Goal: Task Accomplishment & Management: Manage account settings

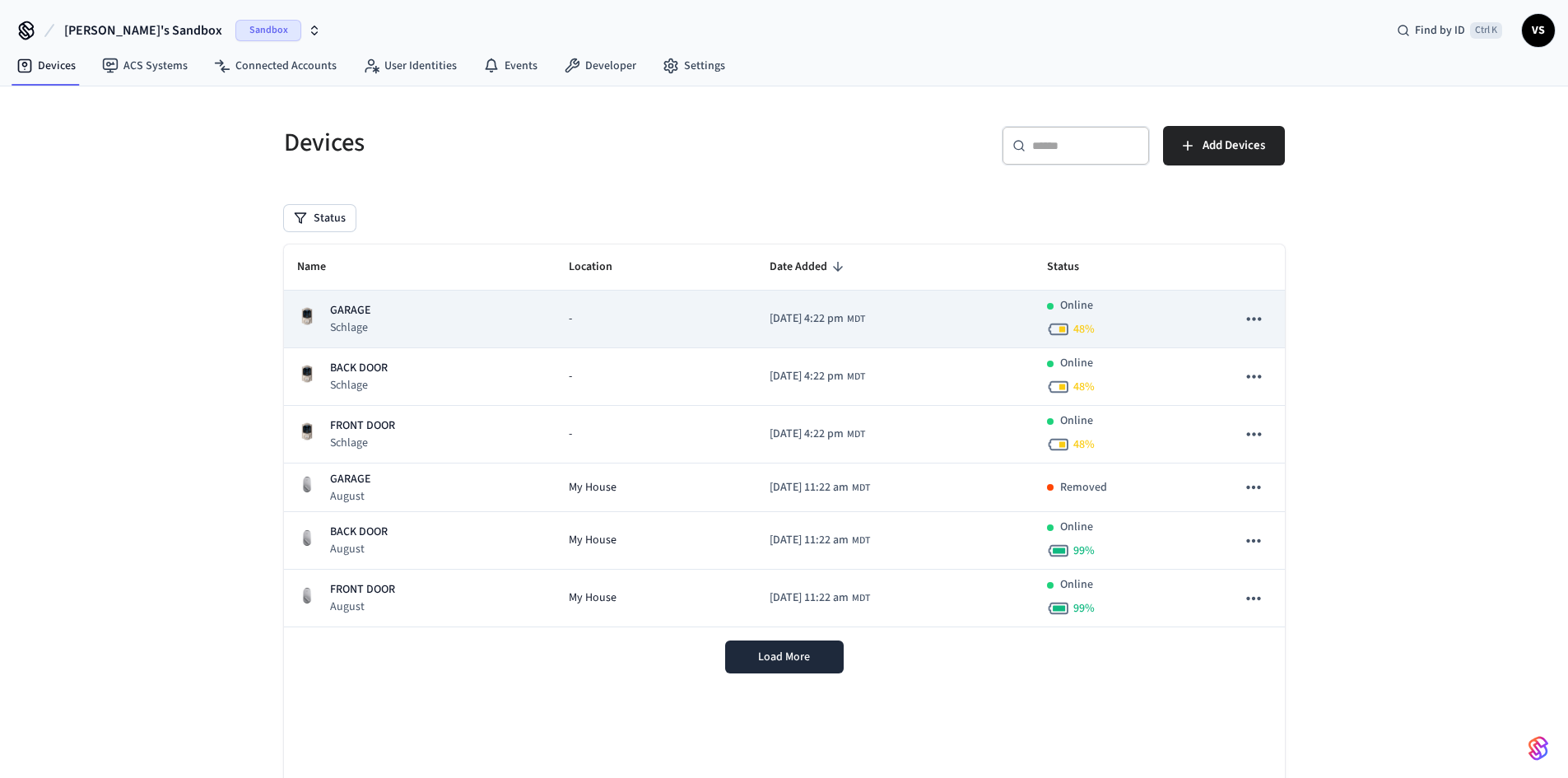
click at [340, 305] on p "GARAGE" at bounding box center [350, 311] width 40 height 17
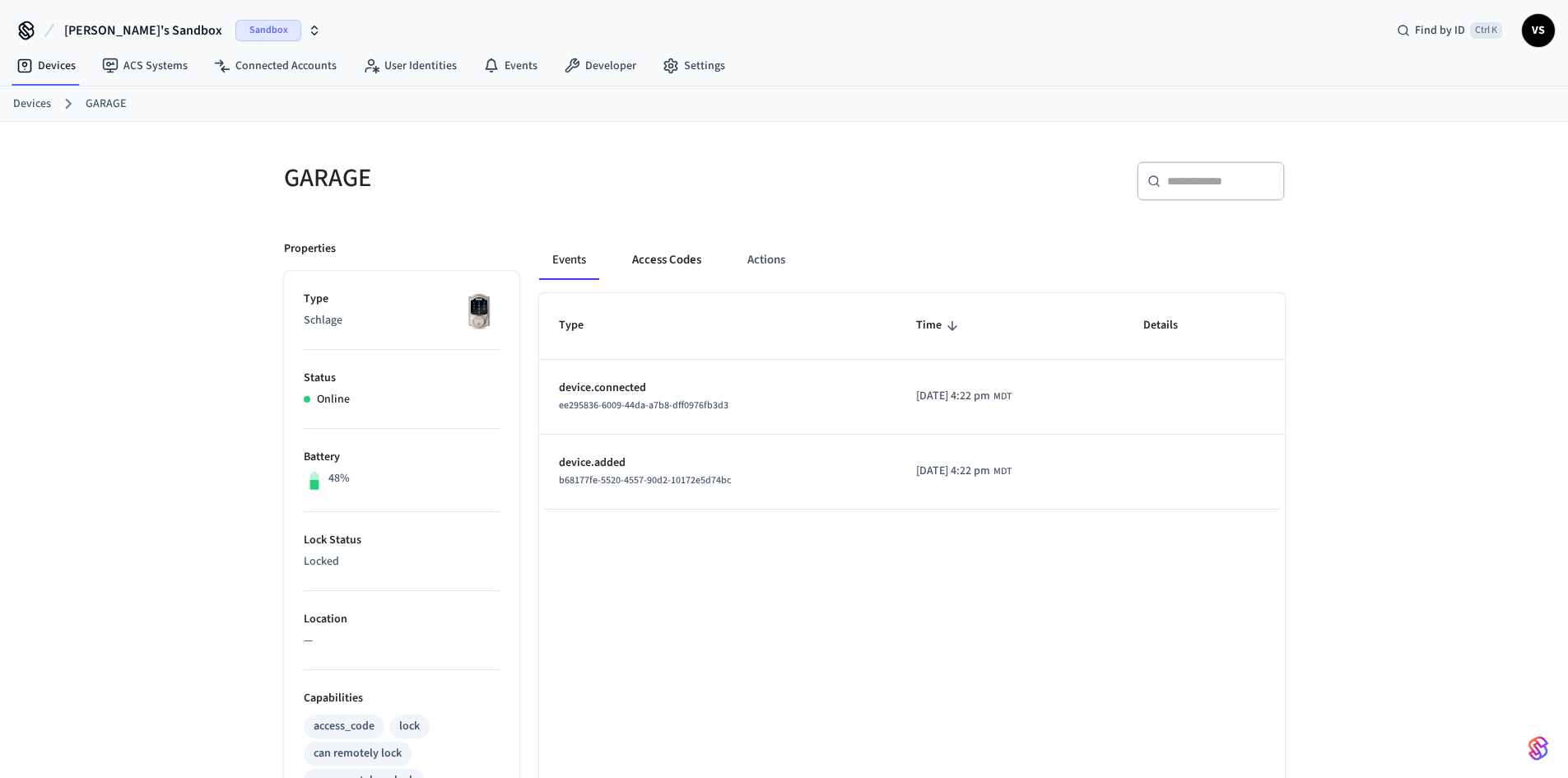
click at [658, 263] on button "Access Codes" at bounding box center [667, 260] width 96 height 39
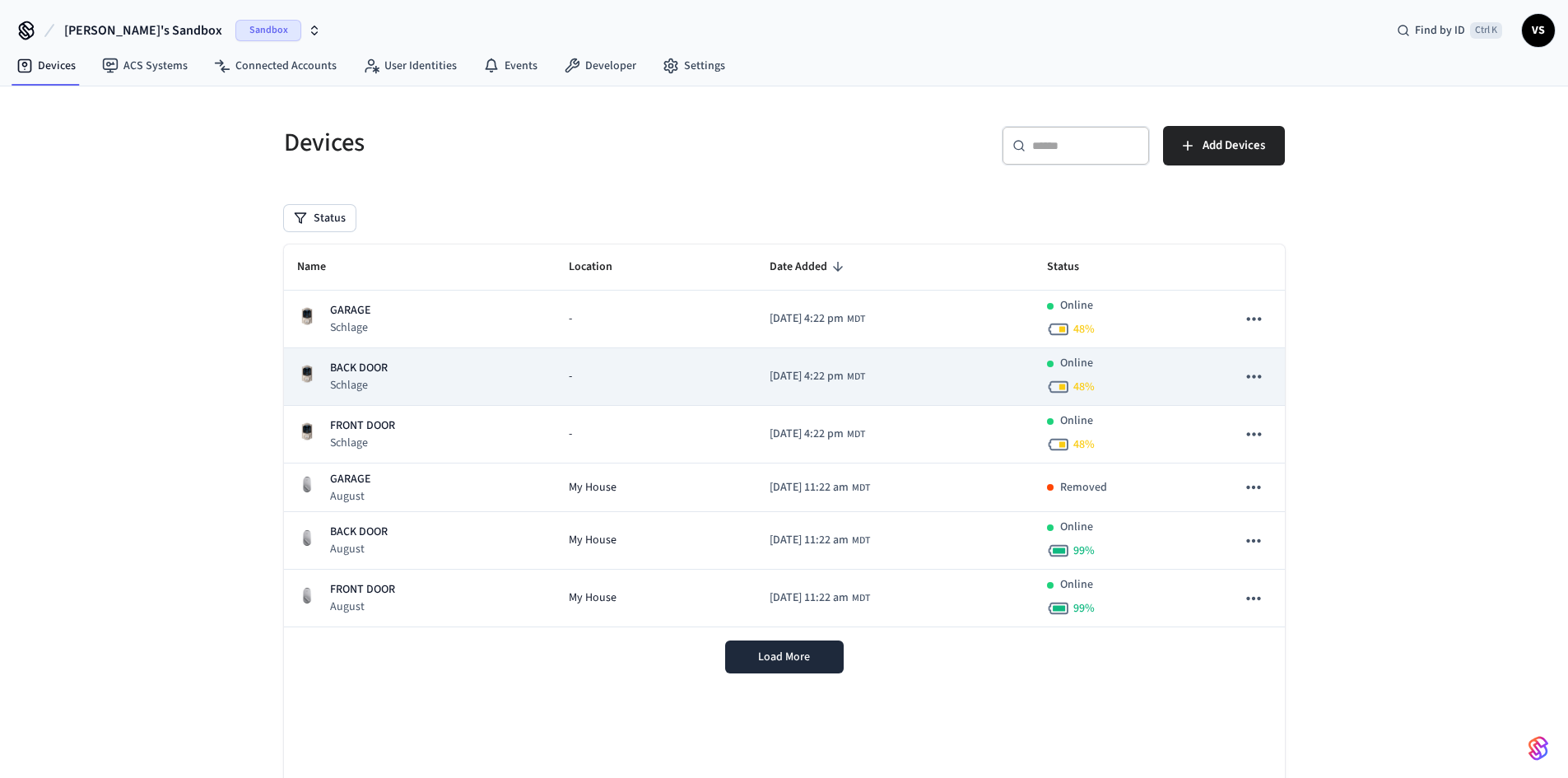
click at [340, 361] on p "BACK DOOR" at bounding box center [359, 368] width 58 height 17
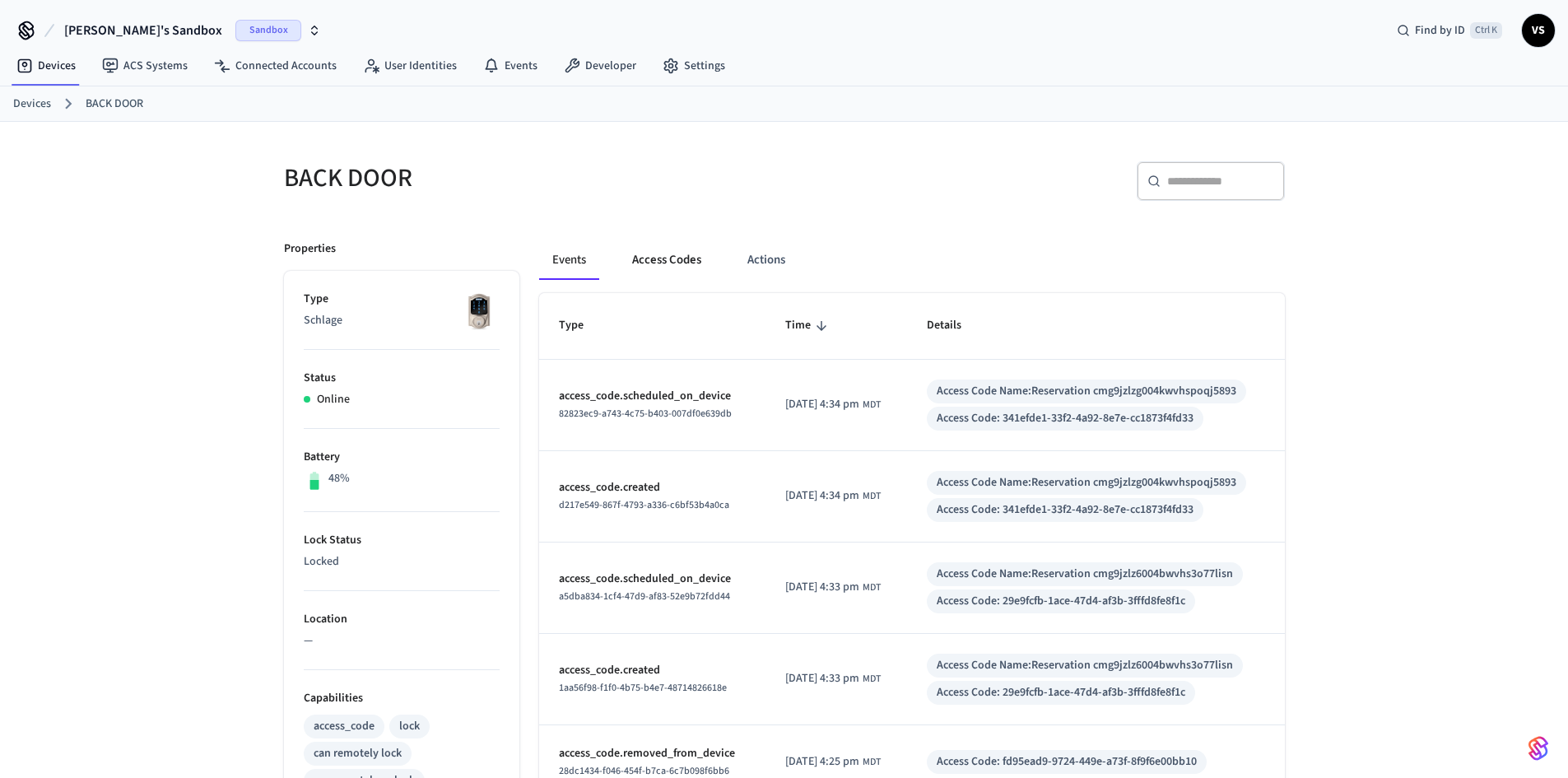
click at [686, 251] on button "Access Codes" at bounding box center [667, 260] width 96 height 39
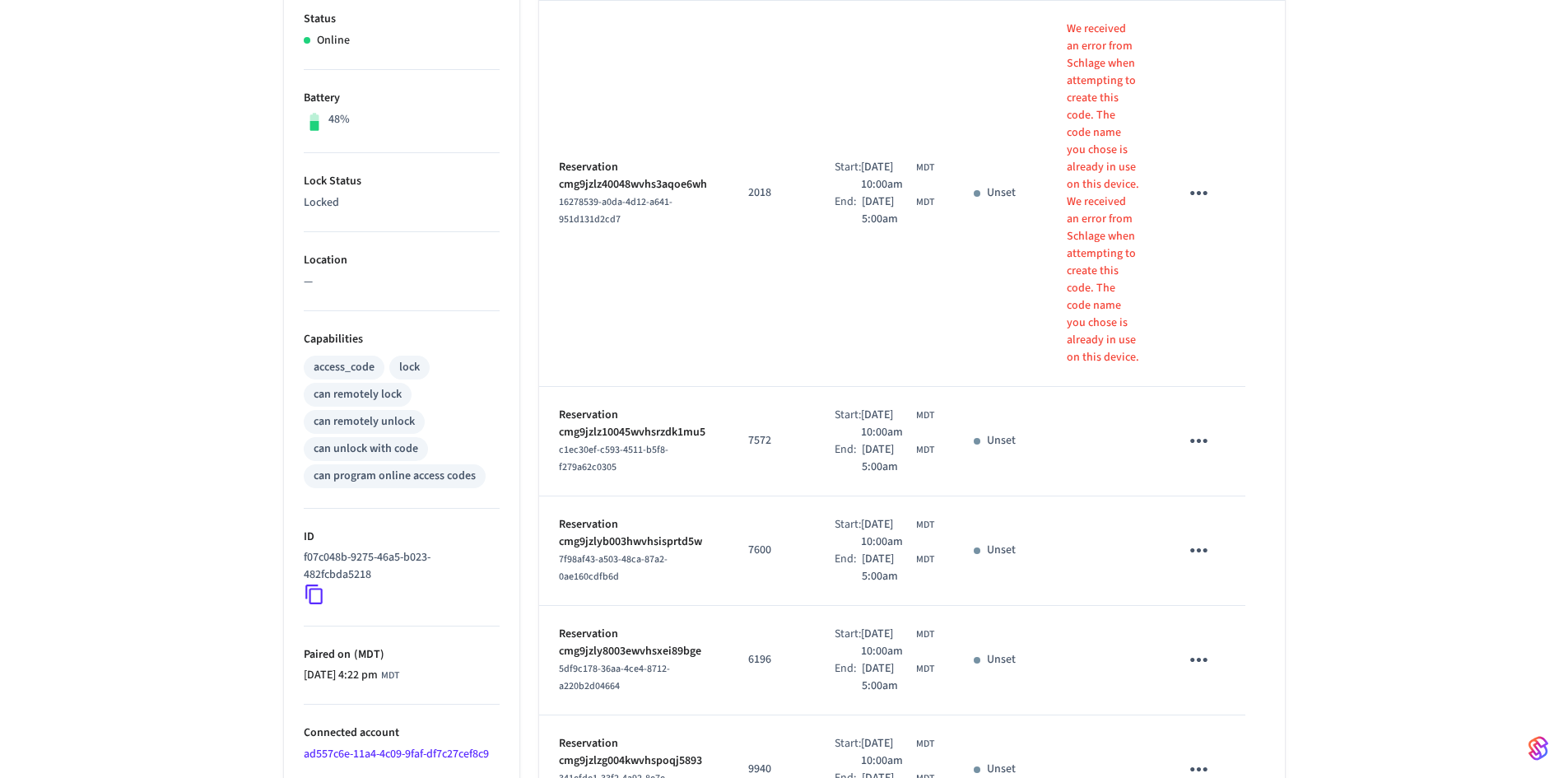
scroll to position [329, 0]
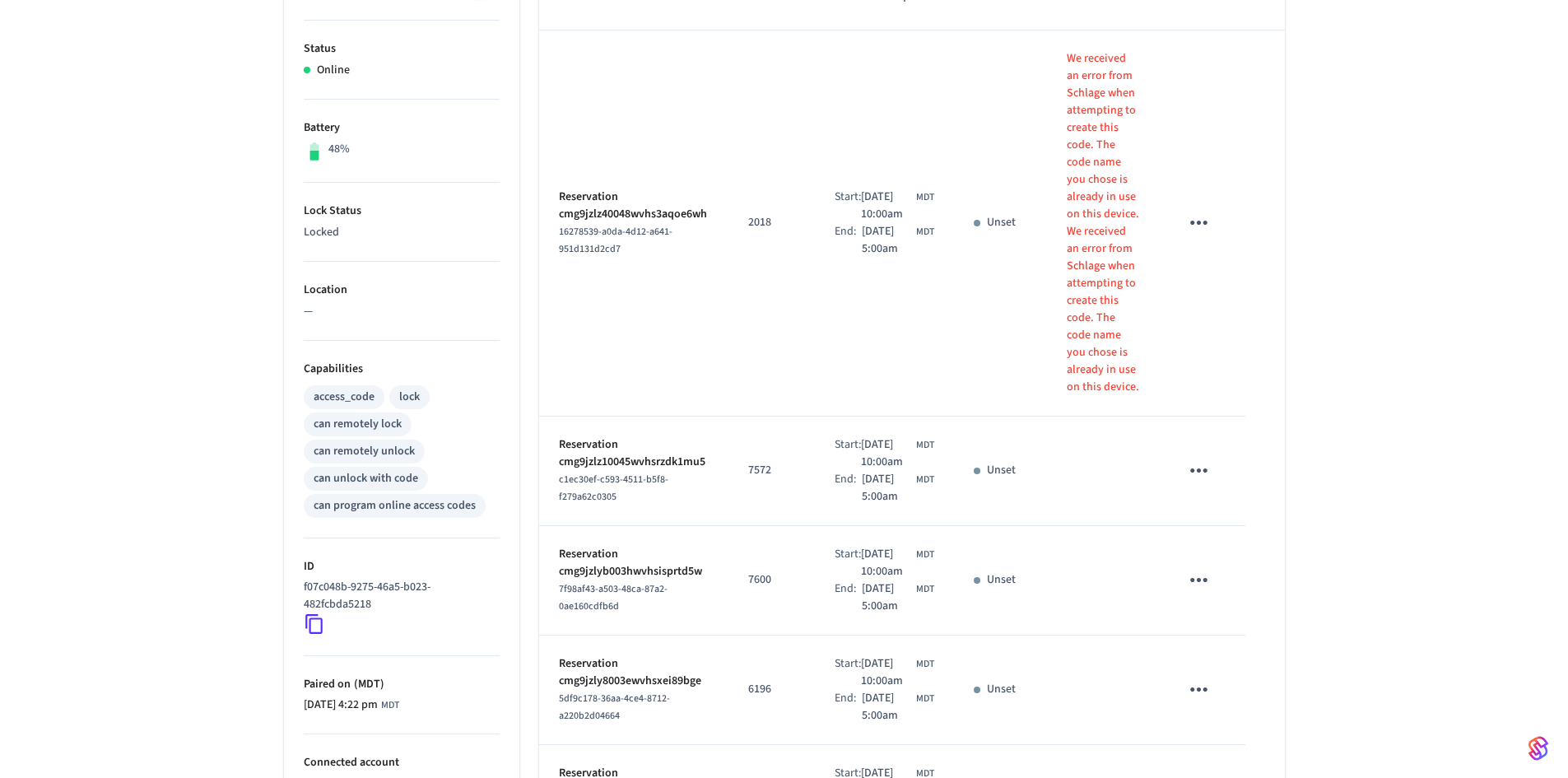
click at [1197, 226] on icon "sticky table" at bounding box center [1199, 223] width 26 height 26
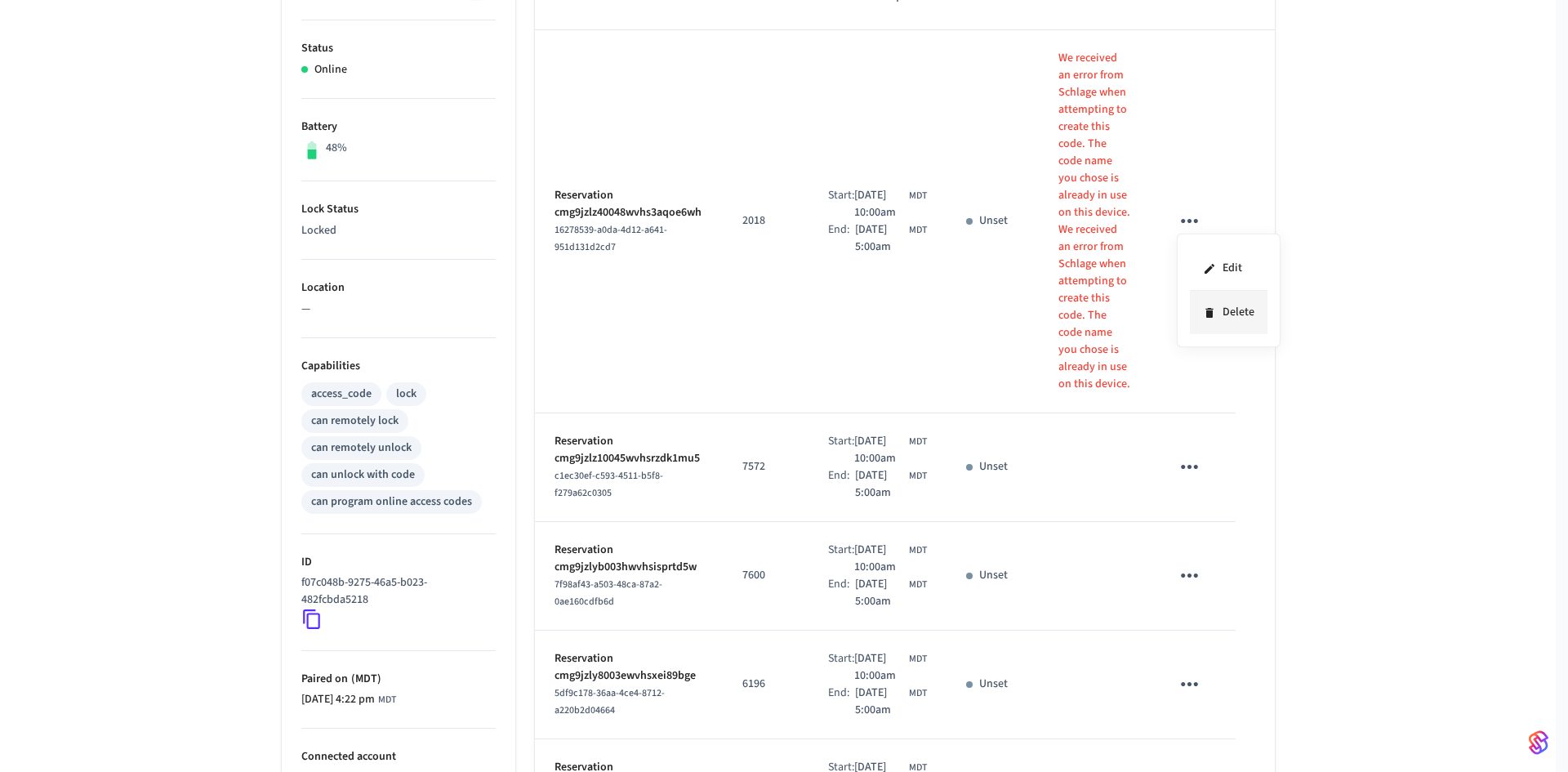
click at [1214, 310] on icon at bounding box center [1209, 313] width 13 height 13
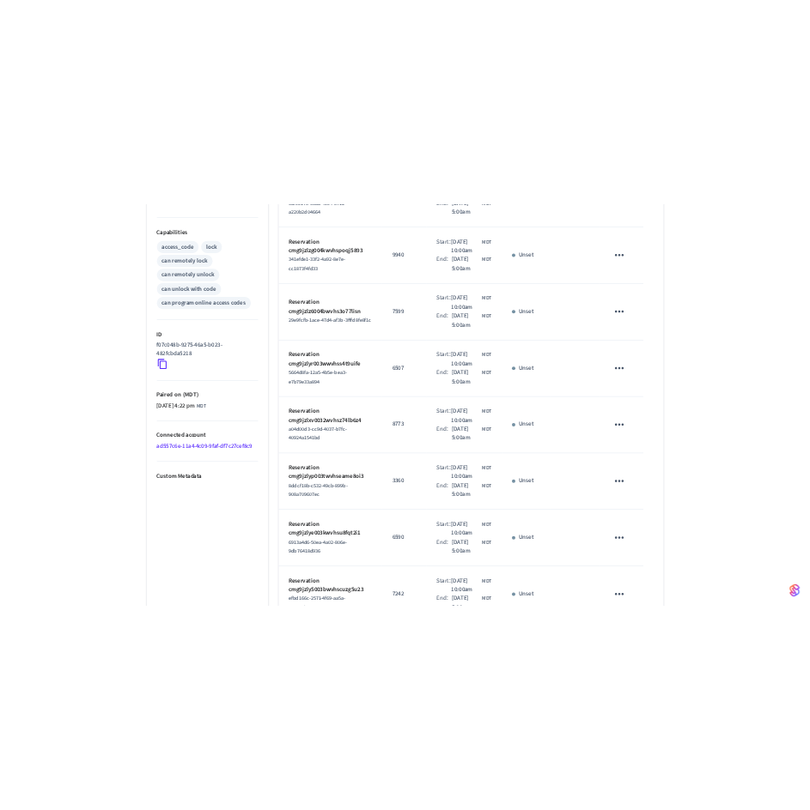
scroll to position [687, 0]
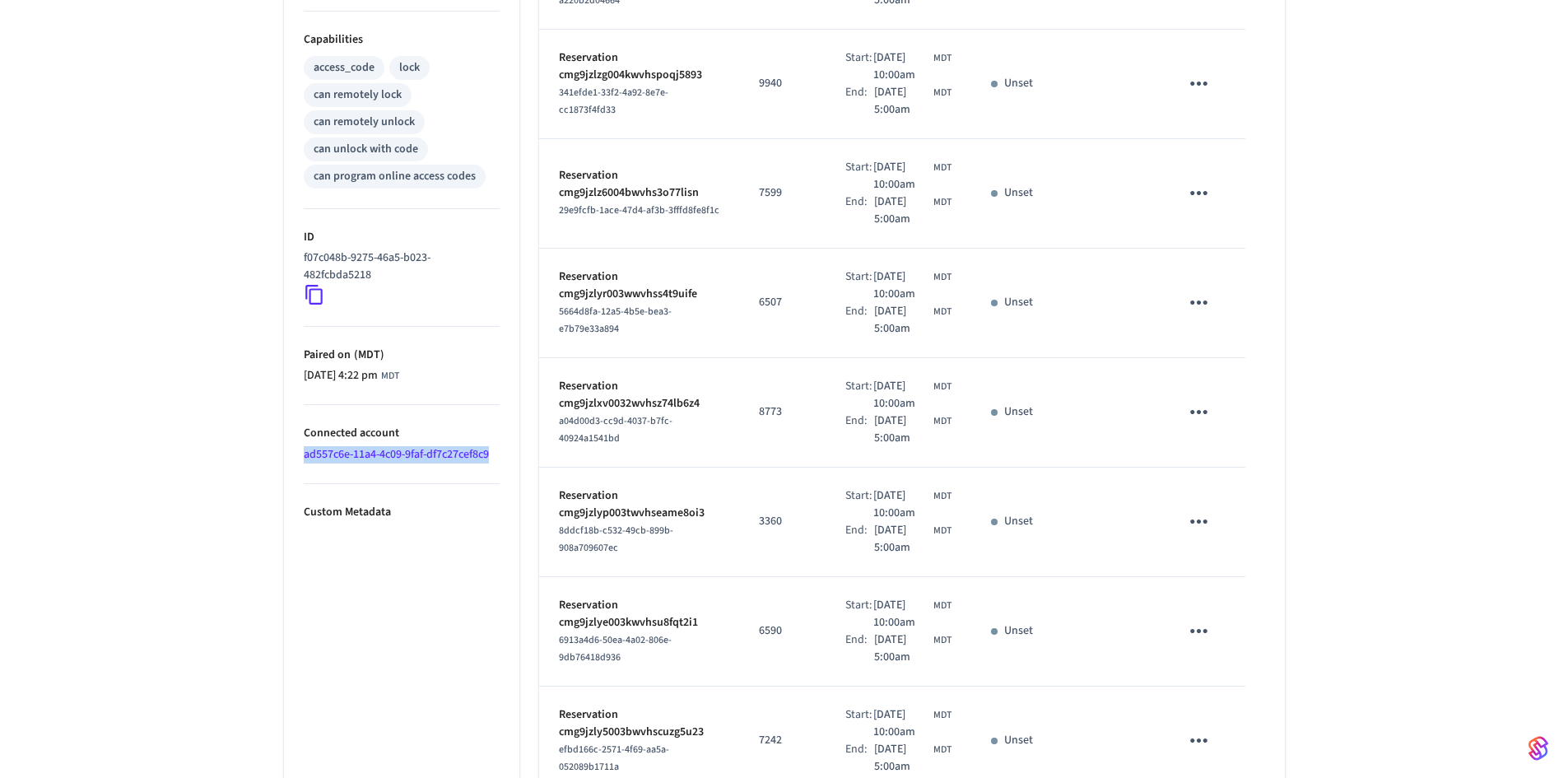
drag, startPoint x: 497, startPoint y: 450, endPoint x: 305, endPoint y: 455, distance: 192.1
click at [305, 455] on li "Connected account ad557c6e-11a4-4c09-9faf-df7c27cef8c9" at bounding box center [402, 444] width 196 height 79
copy link "ad557c6e-11a4-4c09-9faf-df7c27cef8c9"
drag, startPoint x: 380, startPoint y: 276, endPoint x: 290, endPoint y: 259, distance: 91.6
click at [290, 259] on ul "Type Schlage Status Online Battery 48% Lock Status Locked Location — Capabiliti…" at bounding box center [402, 244] width 236 height 1263
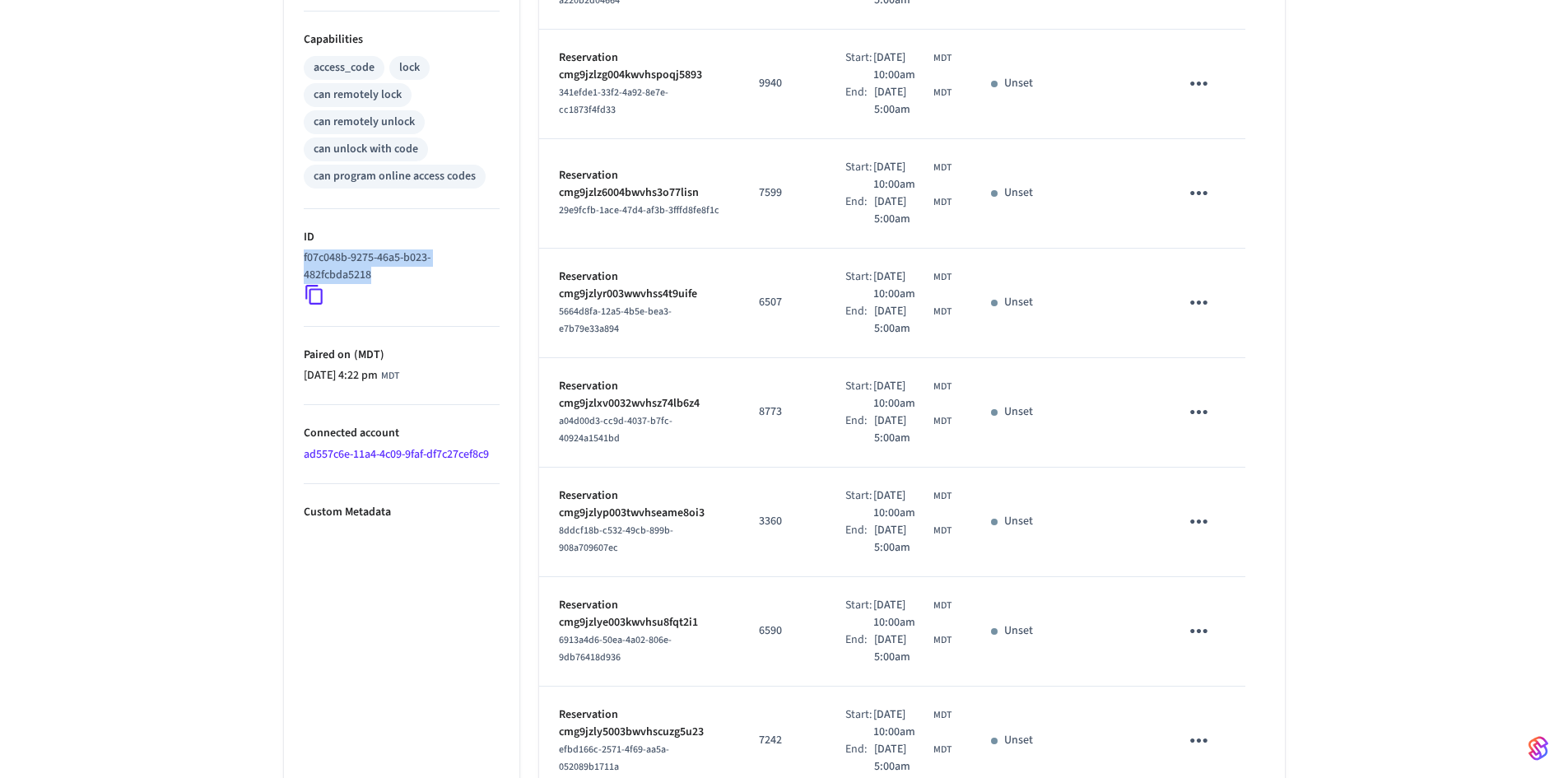
copy p "f07c048b-9275-46a5-b023-482fcbda5218"
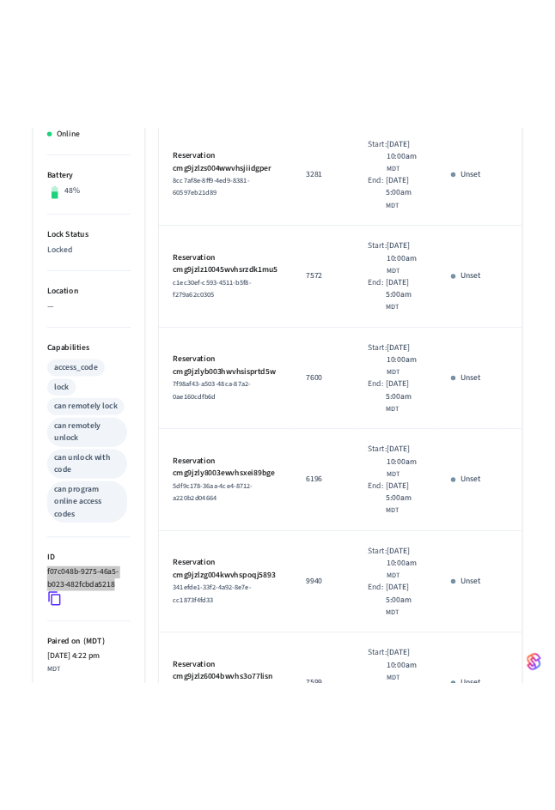
scroll to position [86, 0]
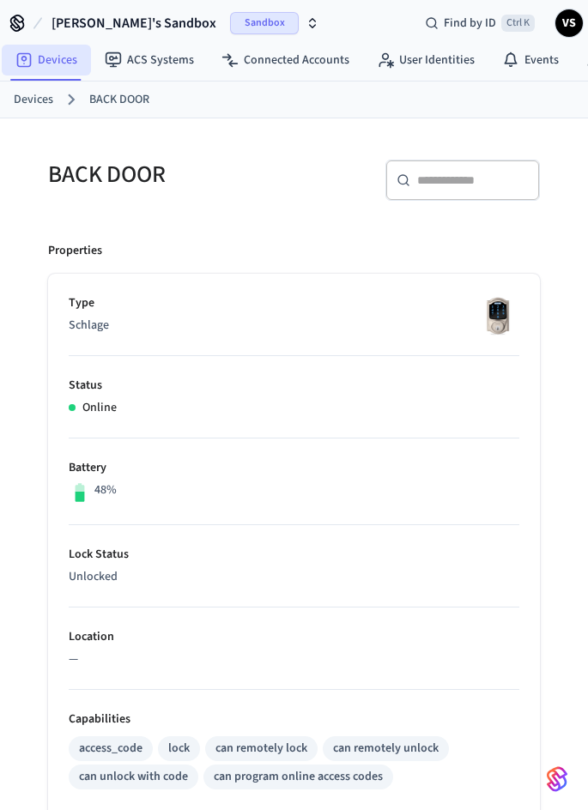
click at [55, 65] on link "Devices" at bounding box center [46, 60] width 89 height 31
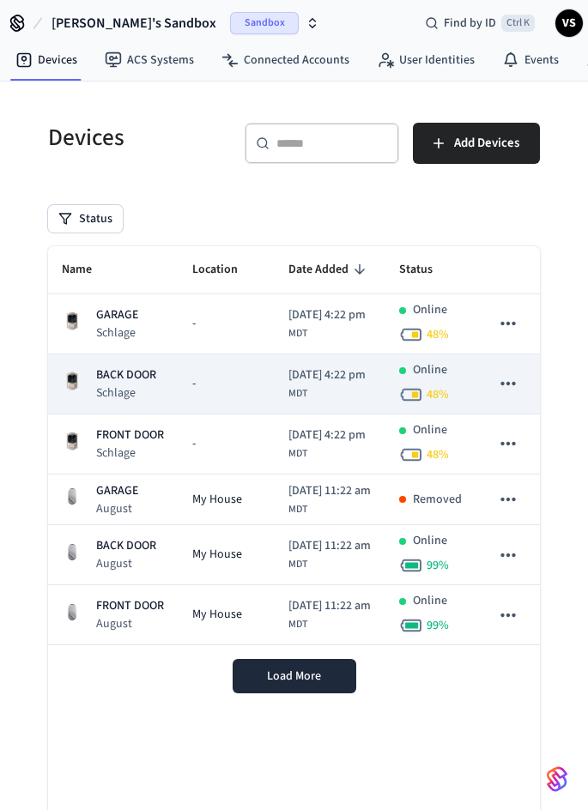
click at [127, 383] on p "BACK DOOR" at bounding box center [126, 376] width 60 height 18
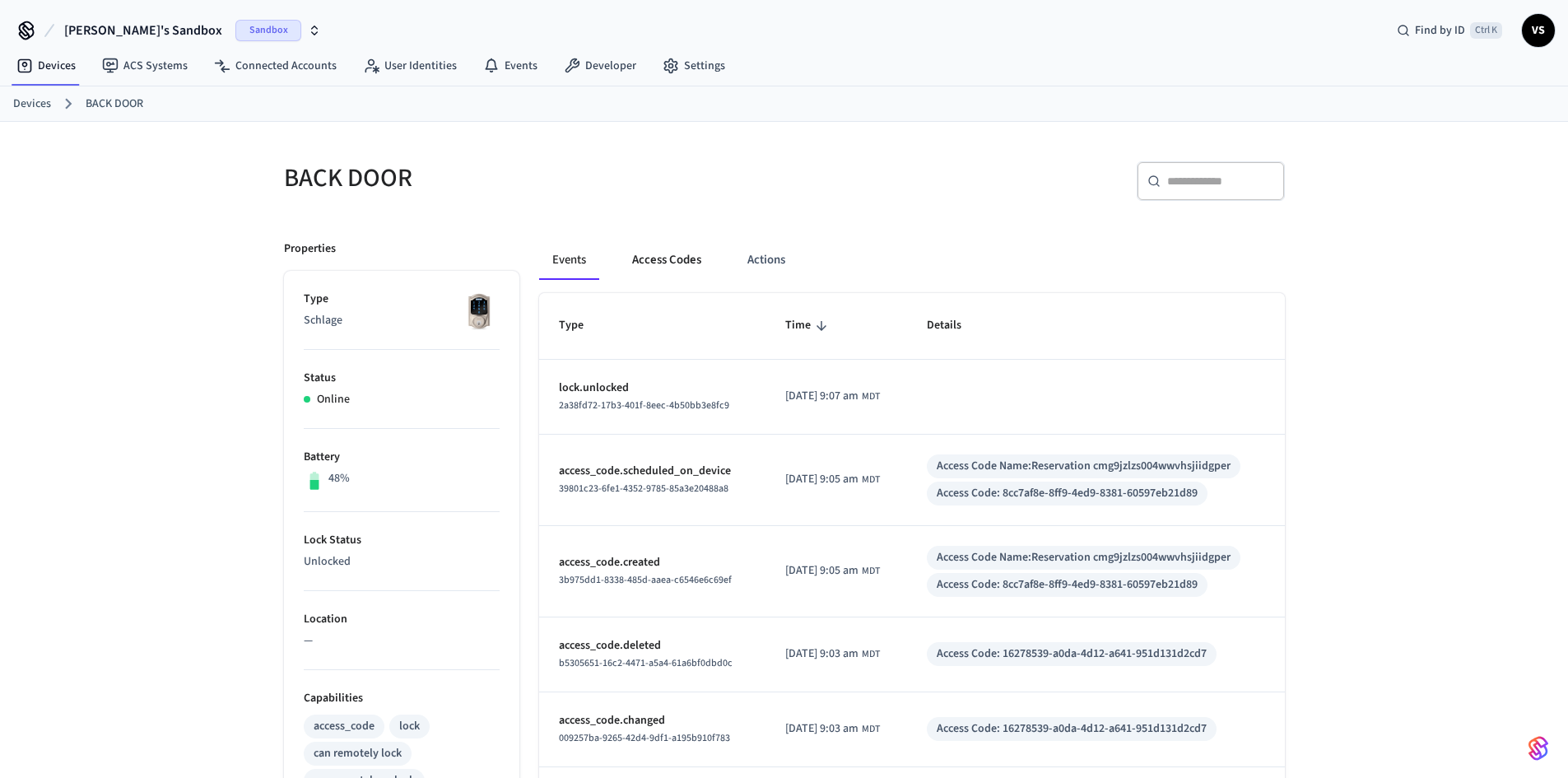
click at [531, 265] on button "Access Codes" at bounding box center [667, 260] width 96 height 39
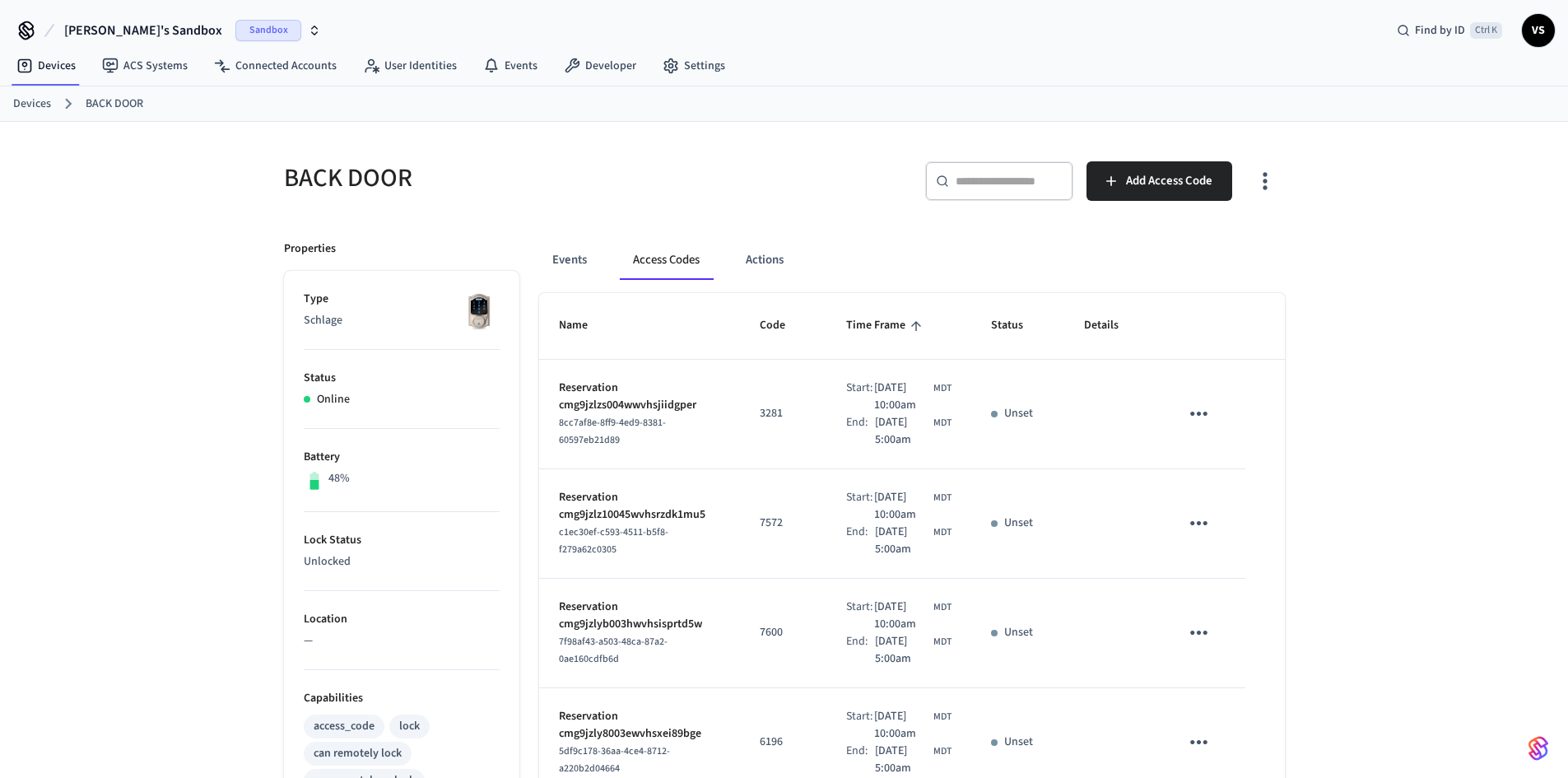
click at [531, 416] on icon "sticky table" at bounding box center [1199, 413] width 17 height 4
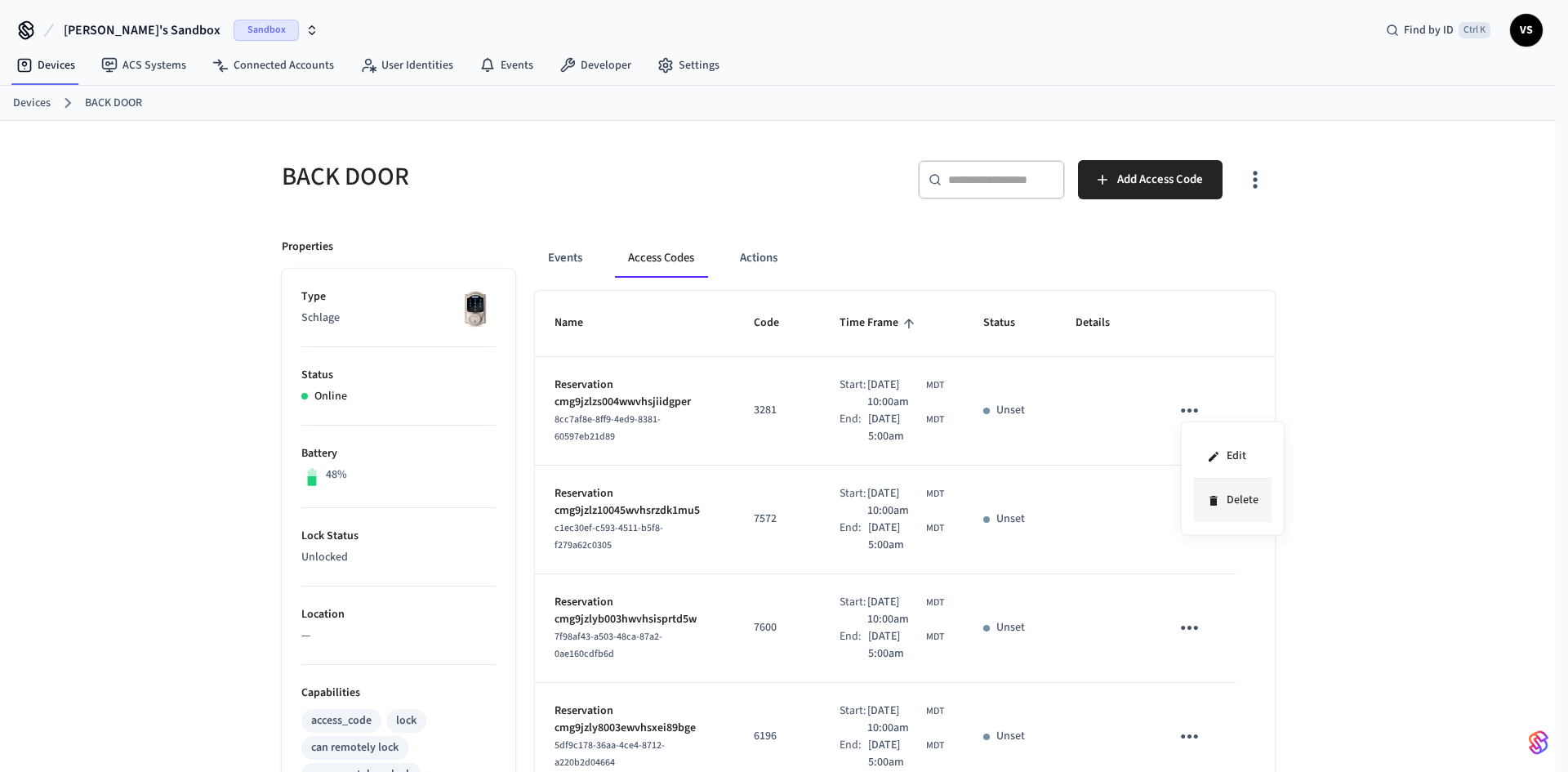
click at [527, 504] on li "Delete" at bounding box center [1233, 500] width 78 height 43
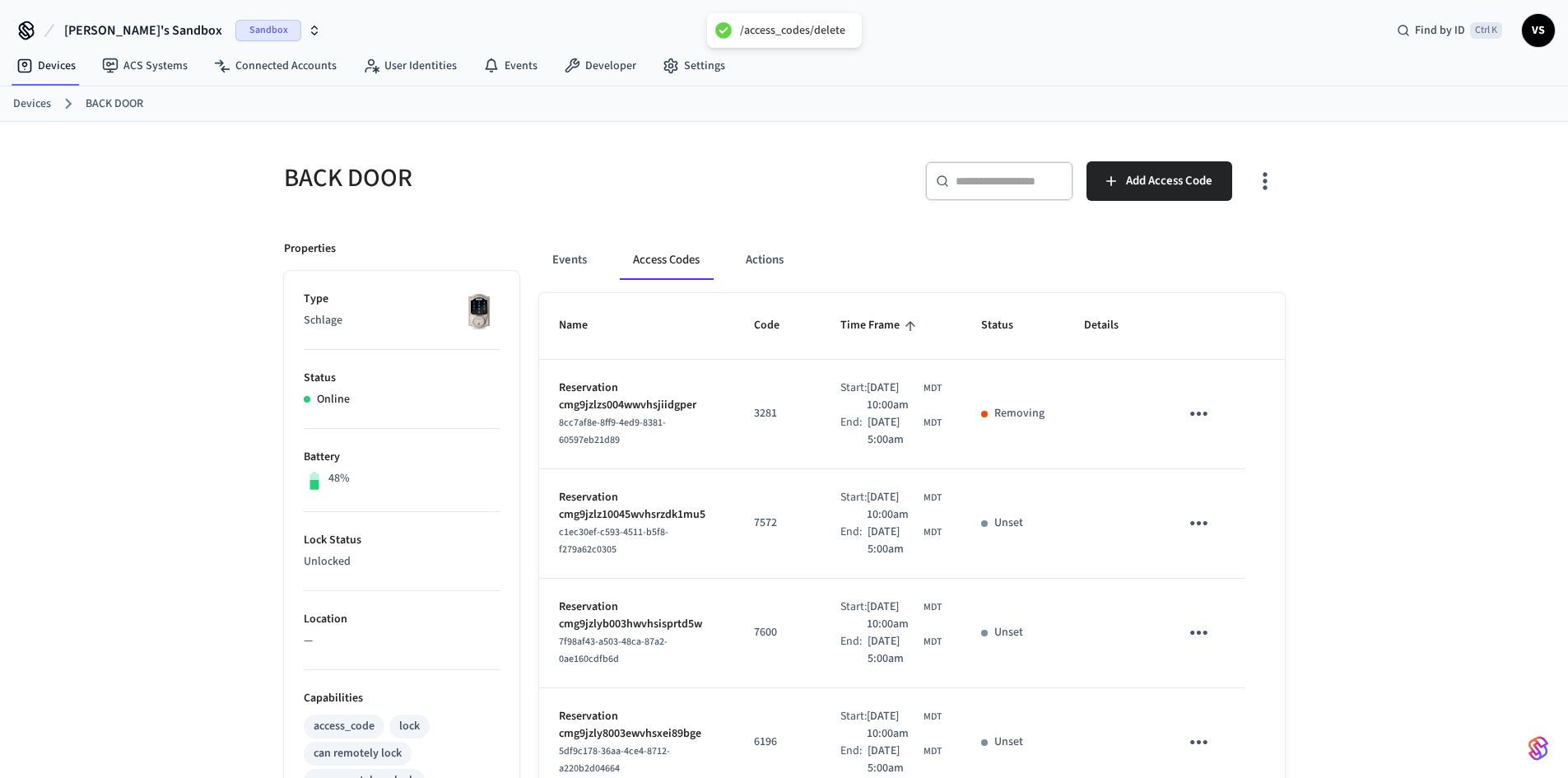
click at [531, 544] on td "sticky table" at bounding box center [1203, 524] width 84 height 109
click at [531, 536] on icon "sticky table" at bounding box center [1199, 523] width 26 height 26
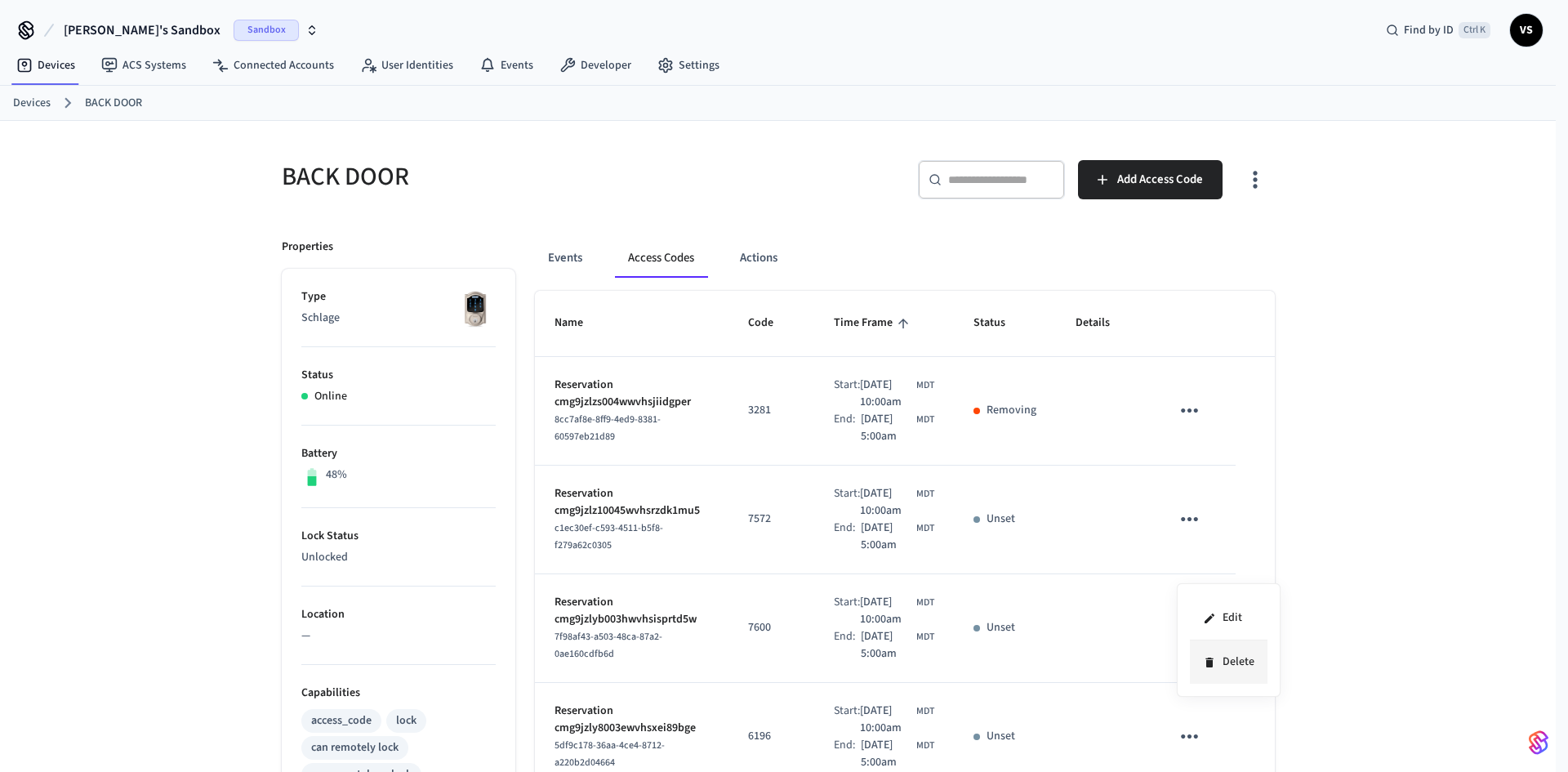
click at [527, 664] on li "Delete" at bounding box center [1229, 662] width 78 height 43
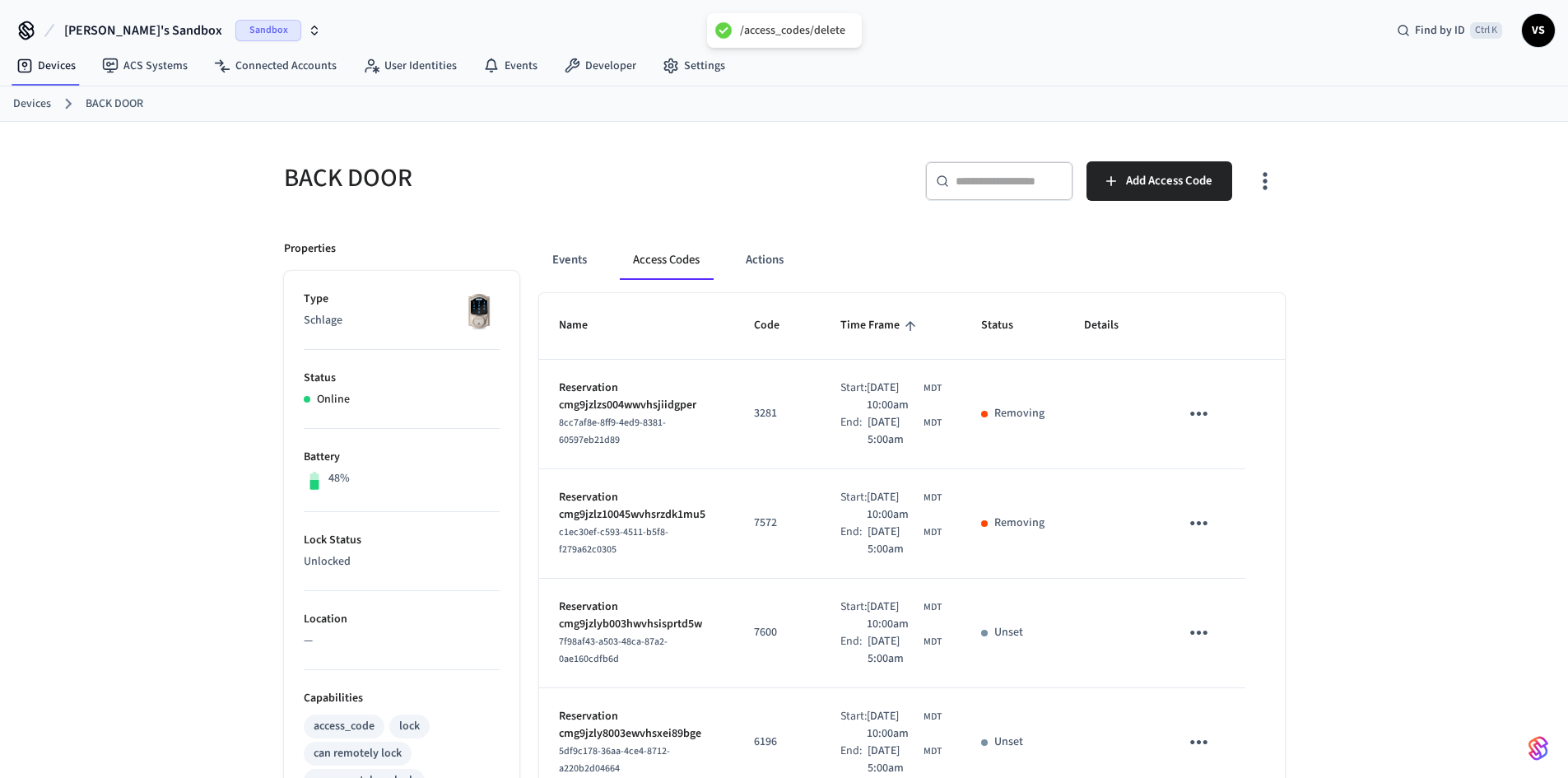
click at [531, 646] on icon "sticky table" at bounding box center [1199, 632] width 26 height 26
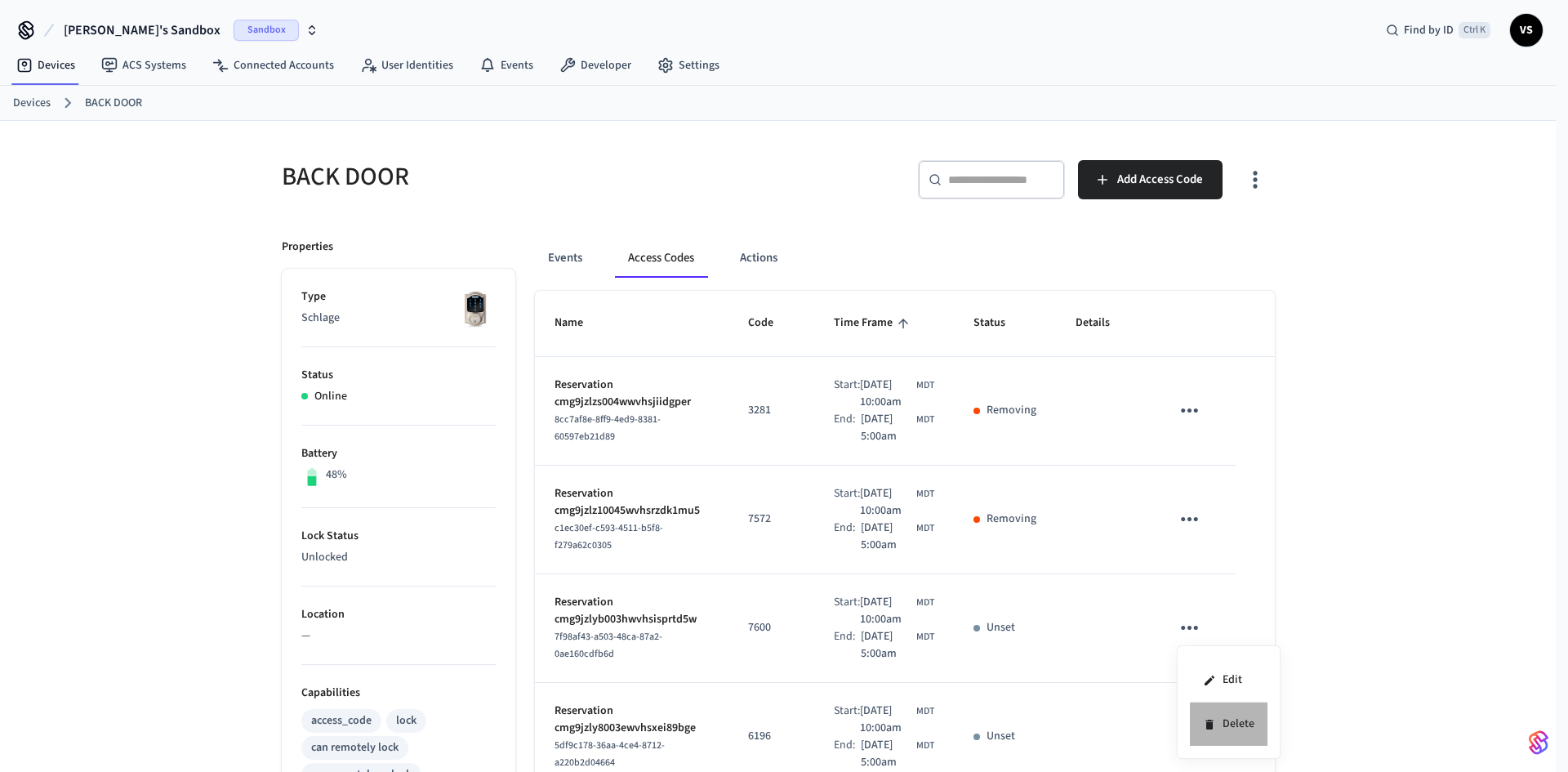
click at [527, 717] on li "Delete" at bounding box center [1229, 723] width 78 height 43
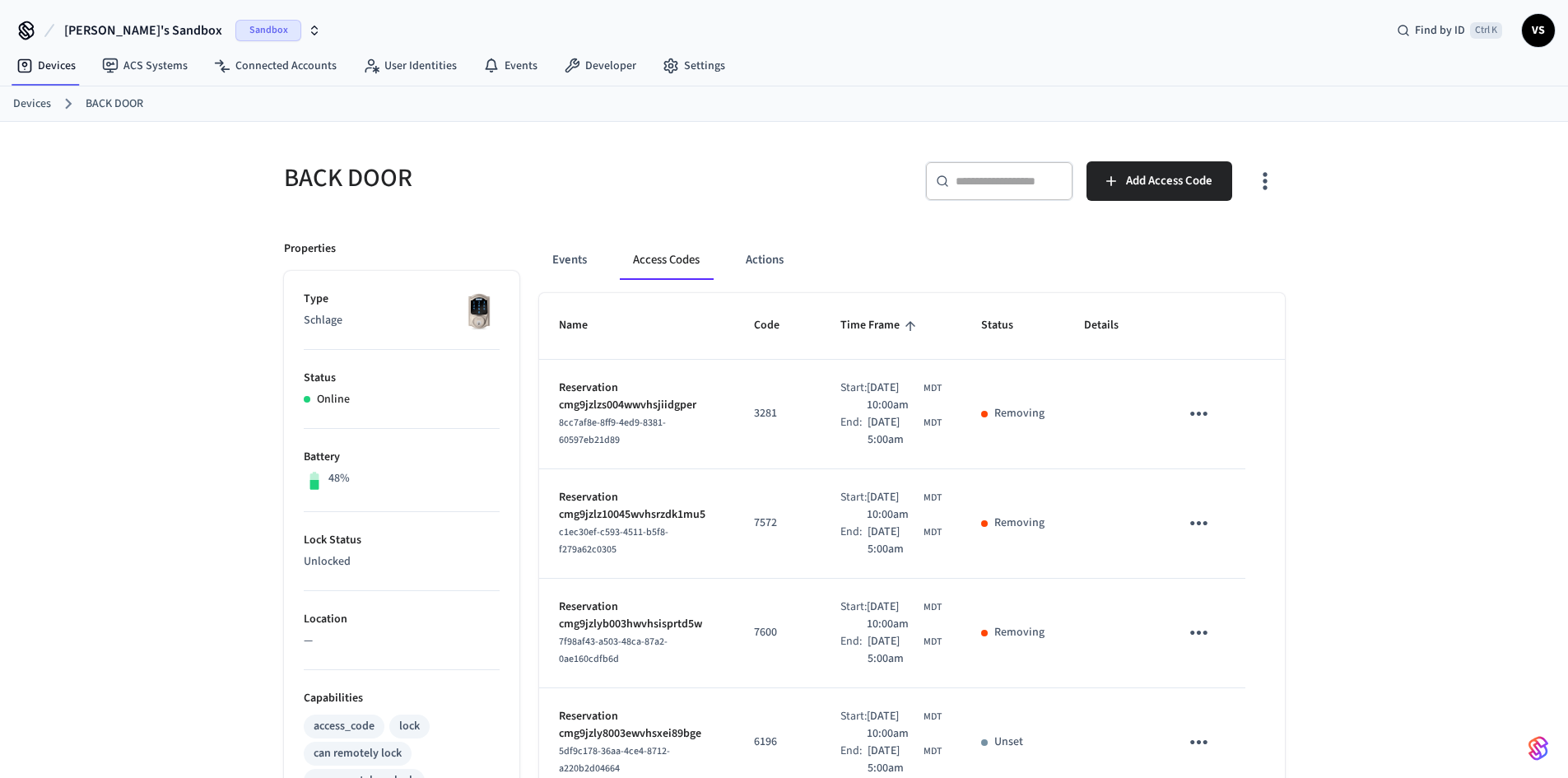
click at [531, 689] on td "7600" at bounding box center [778, 633] width 86 height 109
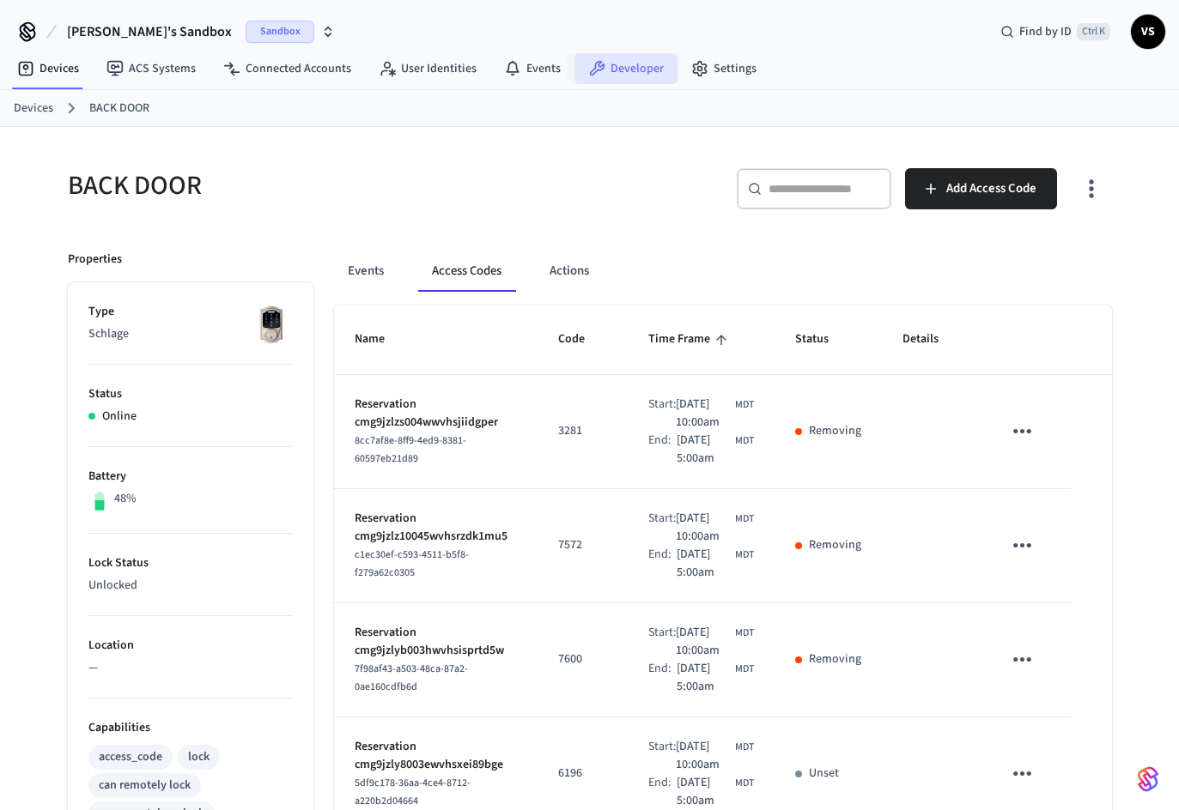
click at [554, 70] on link "Developer" at bounding box center [625, 68] width 103 height 31
click at [554, 75] on link "Developer" at bounding box center [625, 68] width 103 height 31
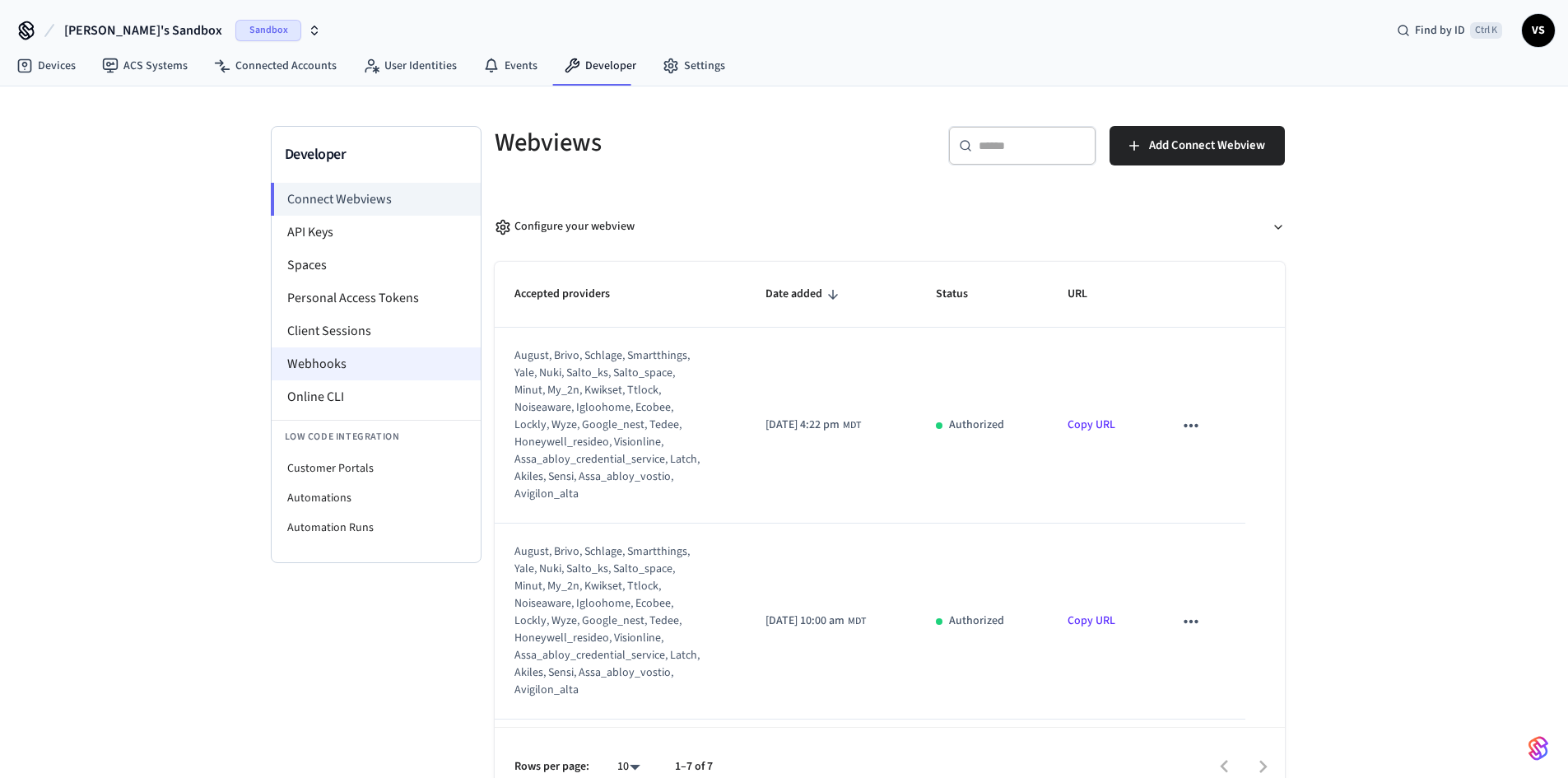
click at [329, 366] on li "Webhooks" at bounding box center [376, 364] width 209 height 33
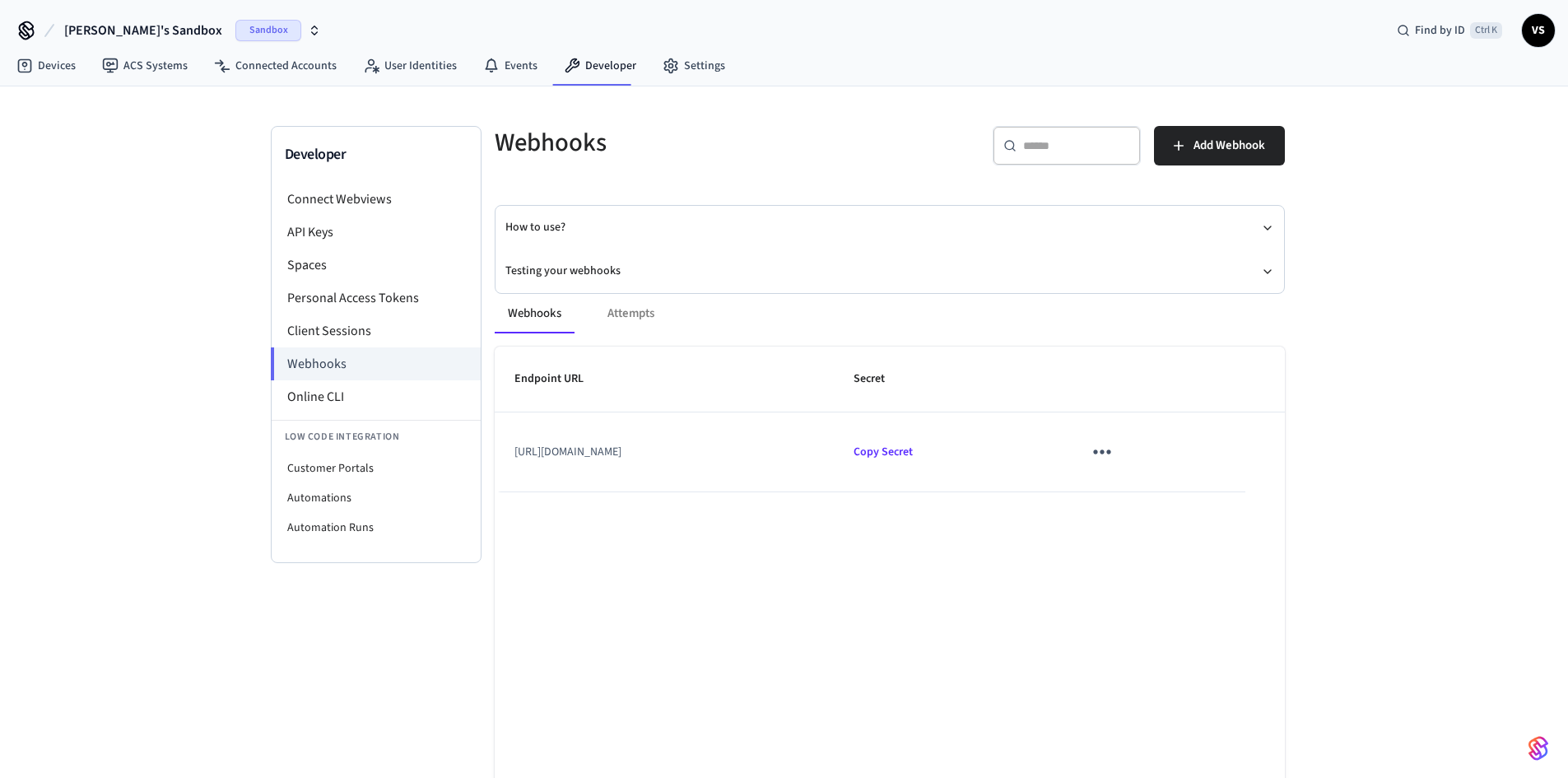
click at [531, 445] on icon "sticky table" at bounding box center [1102, 452] width 26 height 26
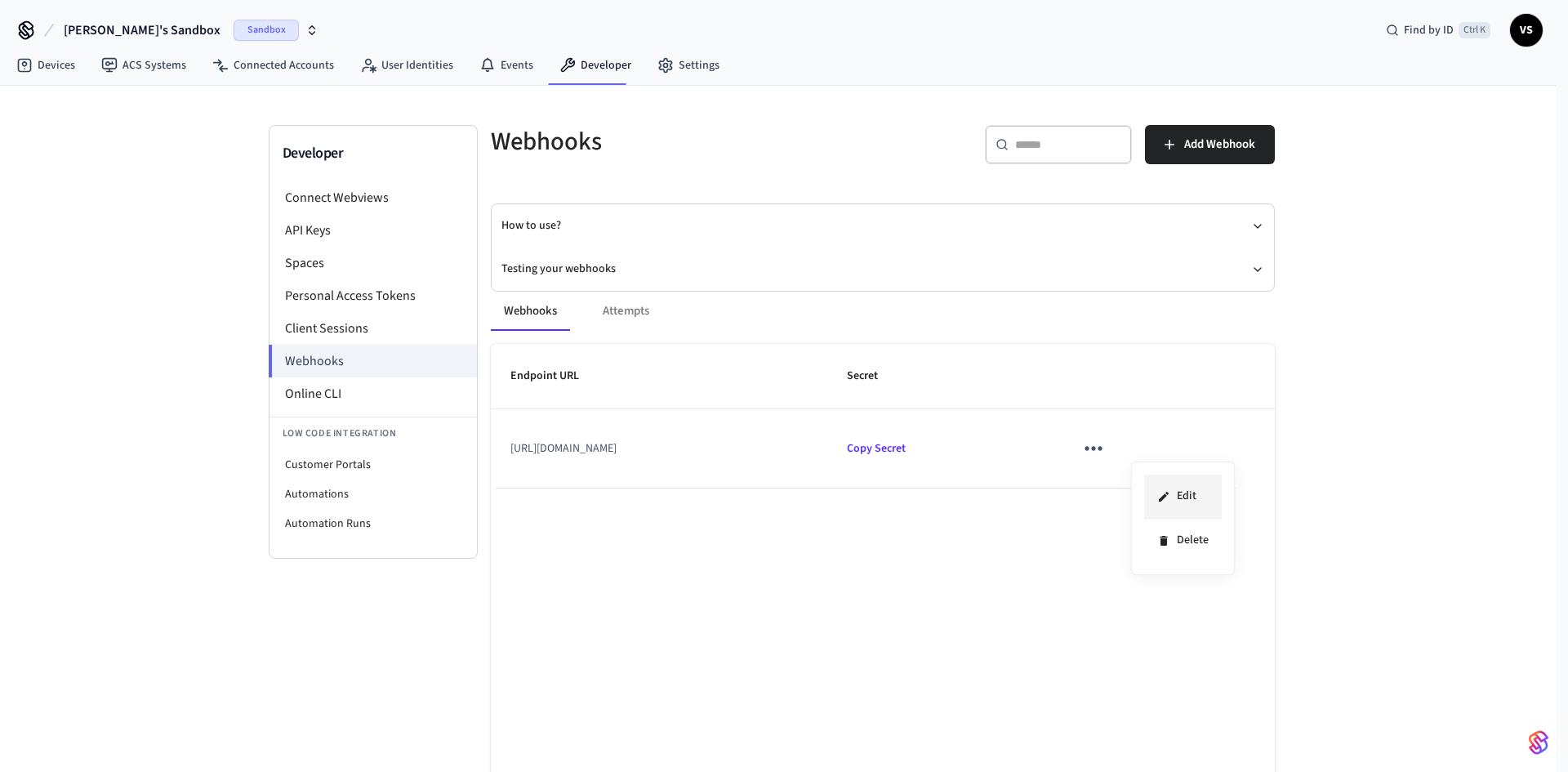
click at [527, 498] on li "Edit" at bounding box center [1184, 497] width 78 height 44
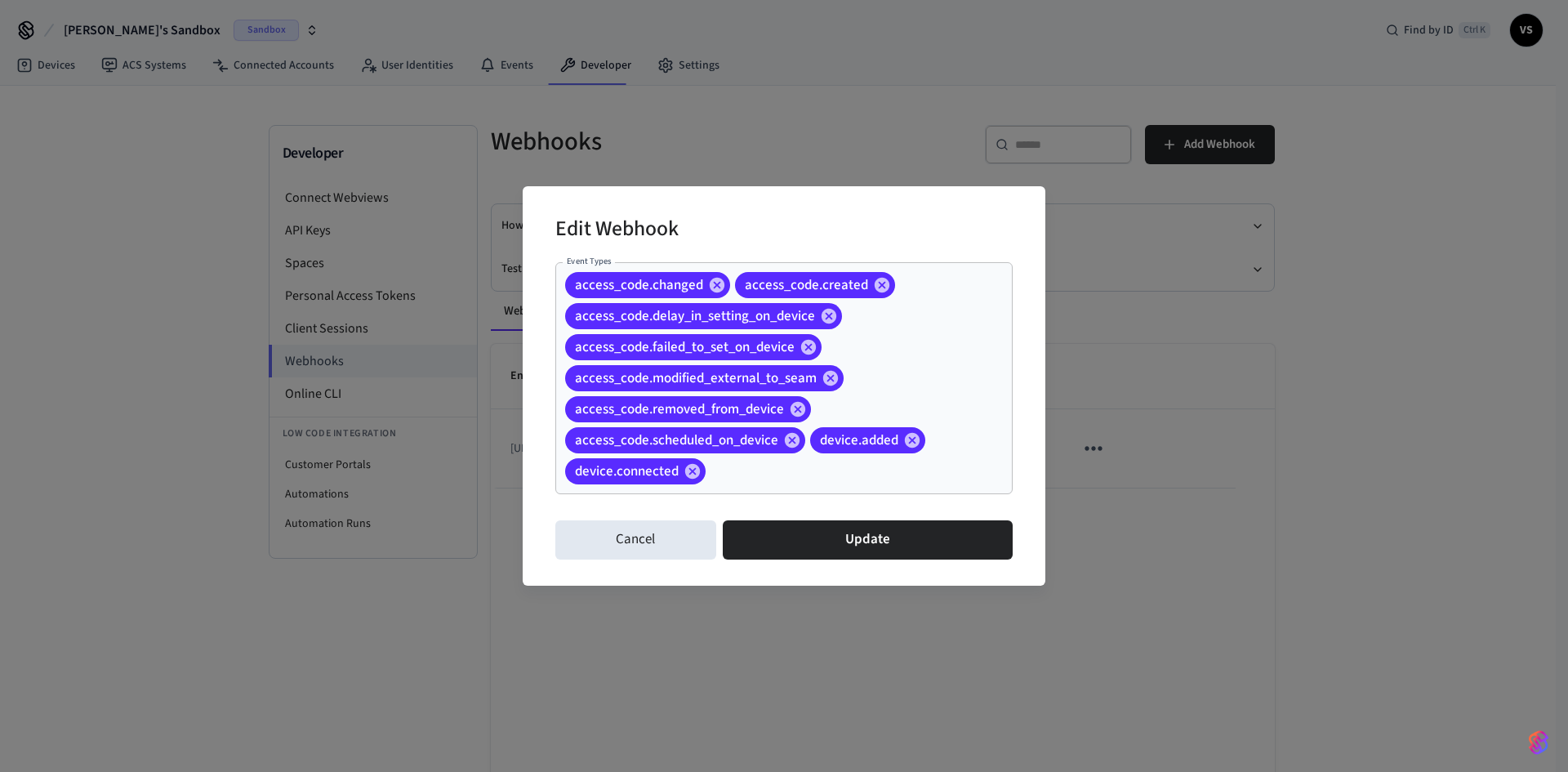
click at [527, 476] on input "Event Types" at bounding box center [833, 472] width 251 height 29
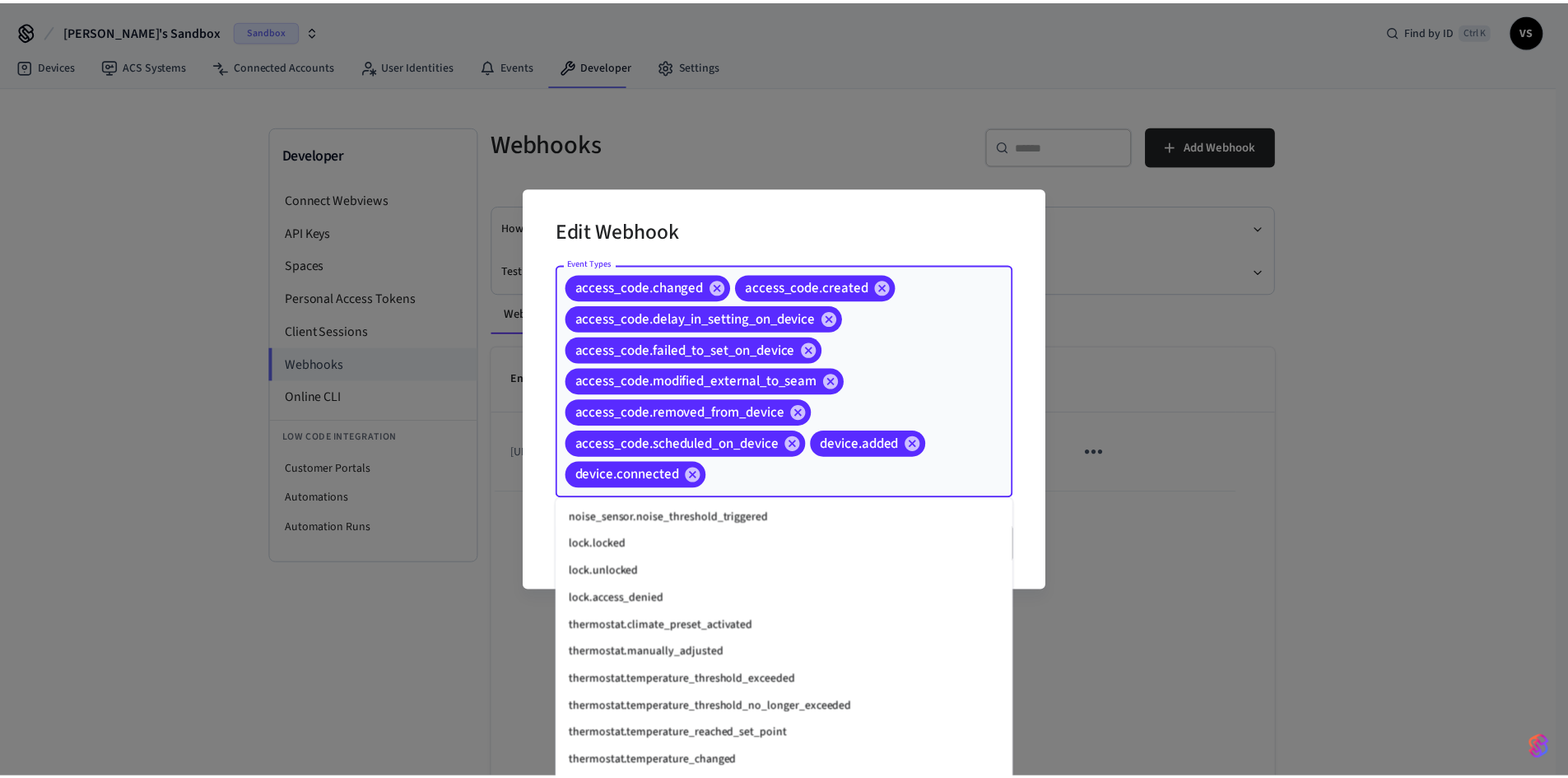
scroll to position [2120, 0]
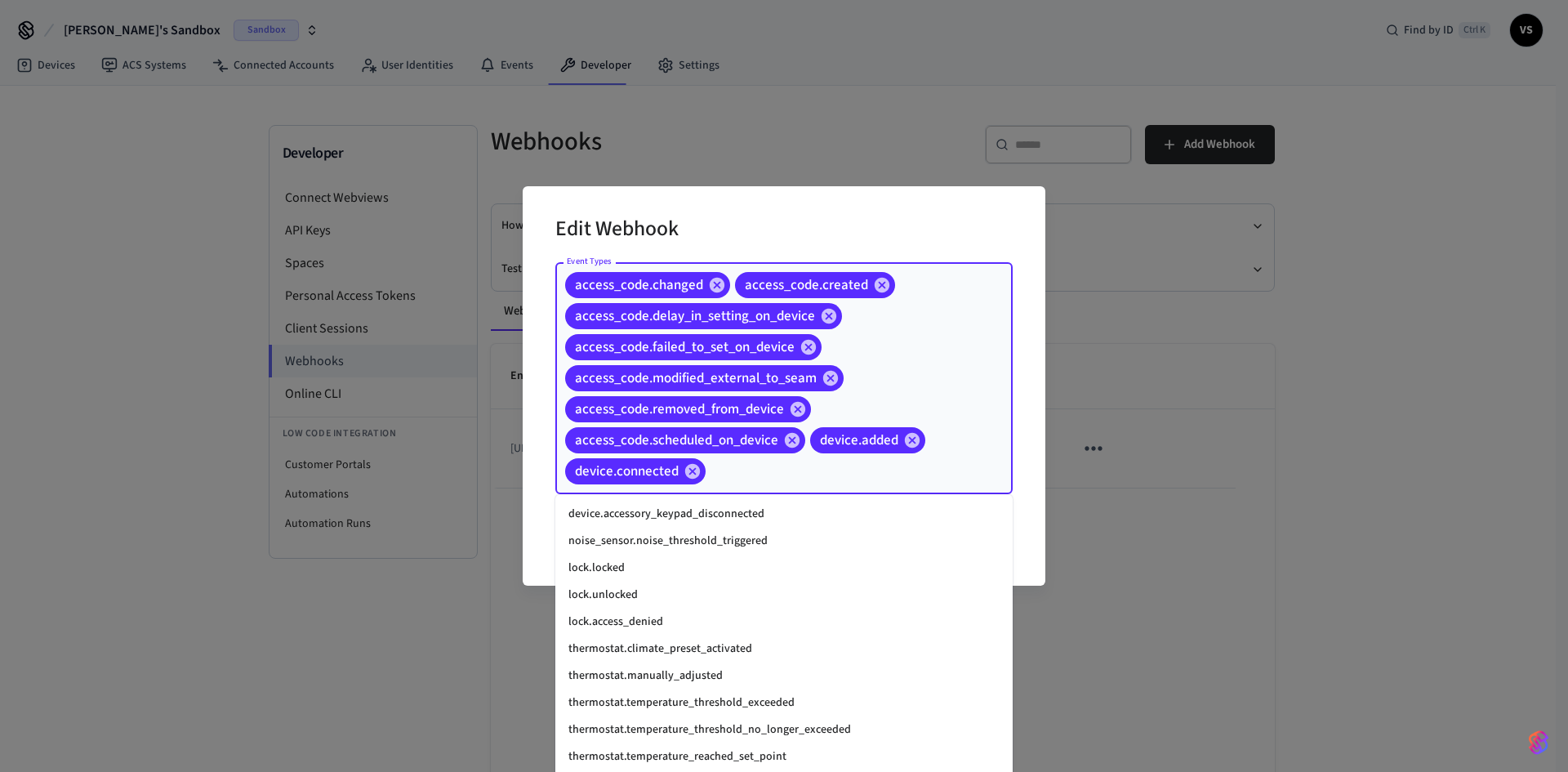
click at [527, 570] on li "lock.locked" at bounding box center [784, 568] width 458 height 27
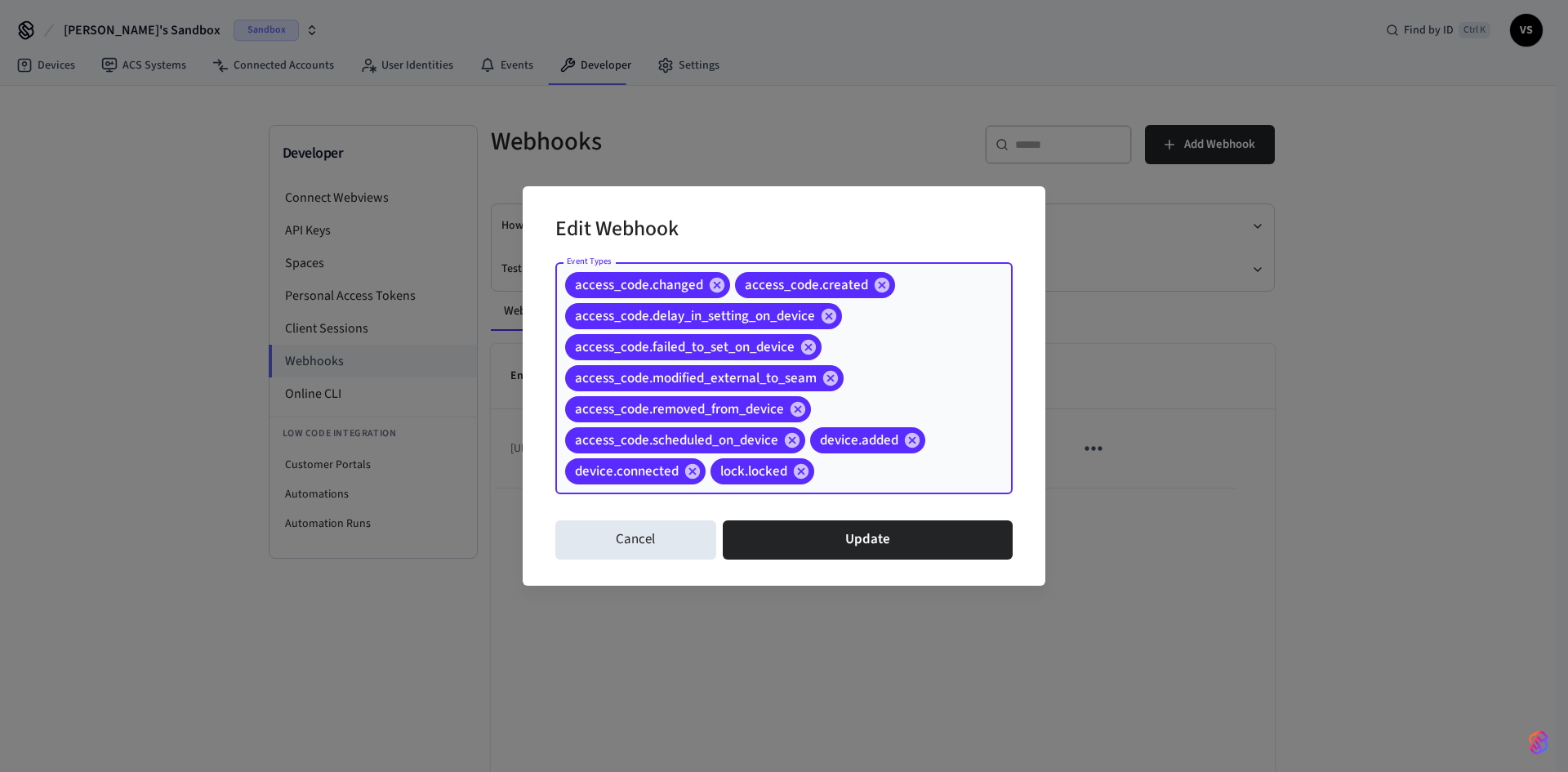
click at [527, 477] on input "Event Types" at bounding box center [888, 472] width 143 height 29
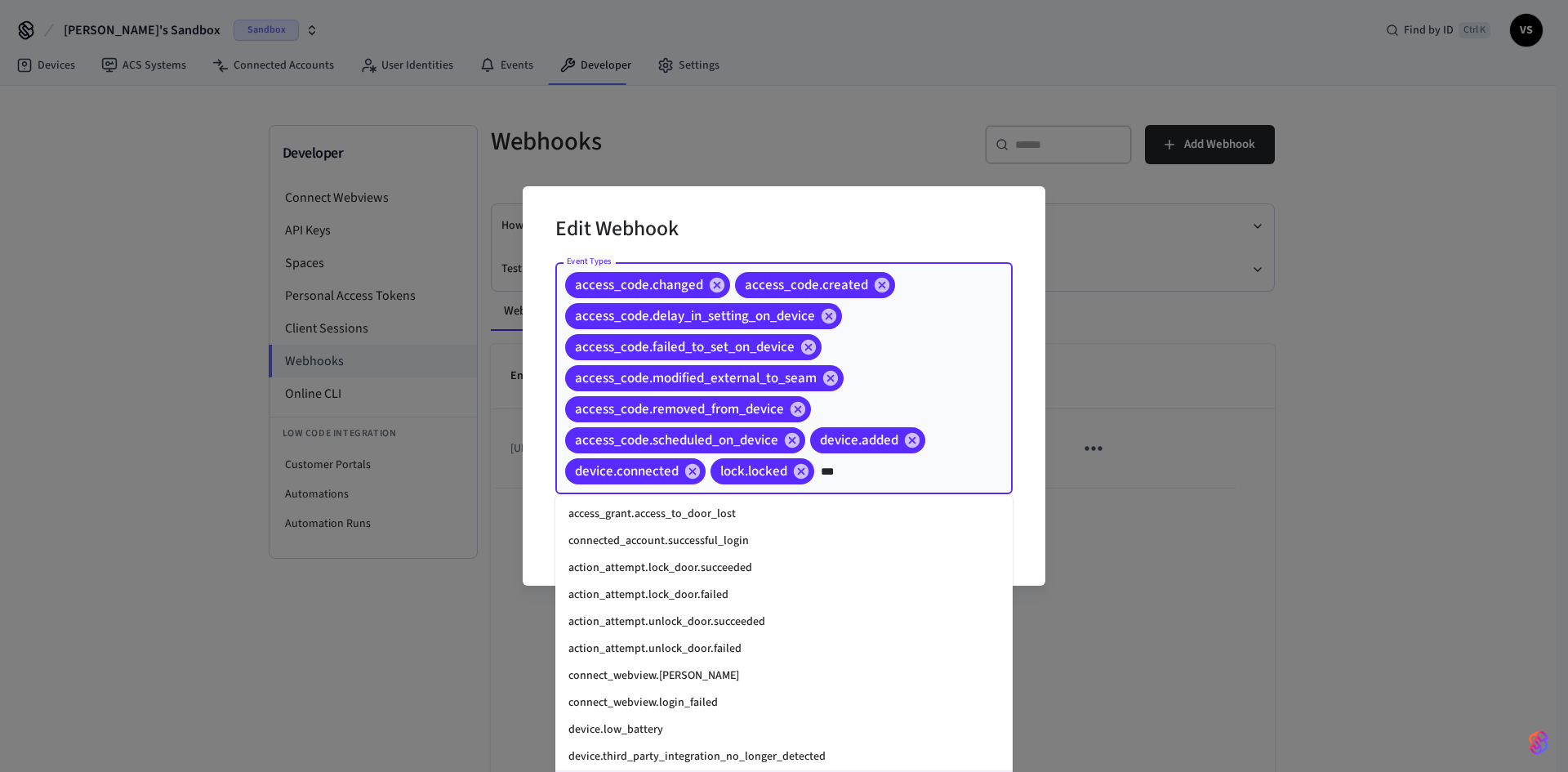
type input "****"
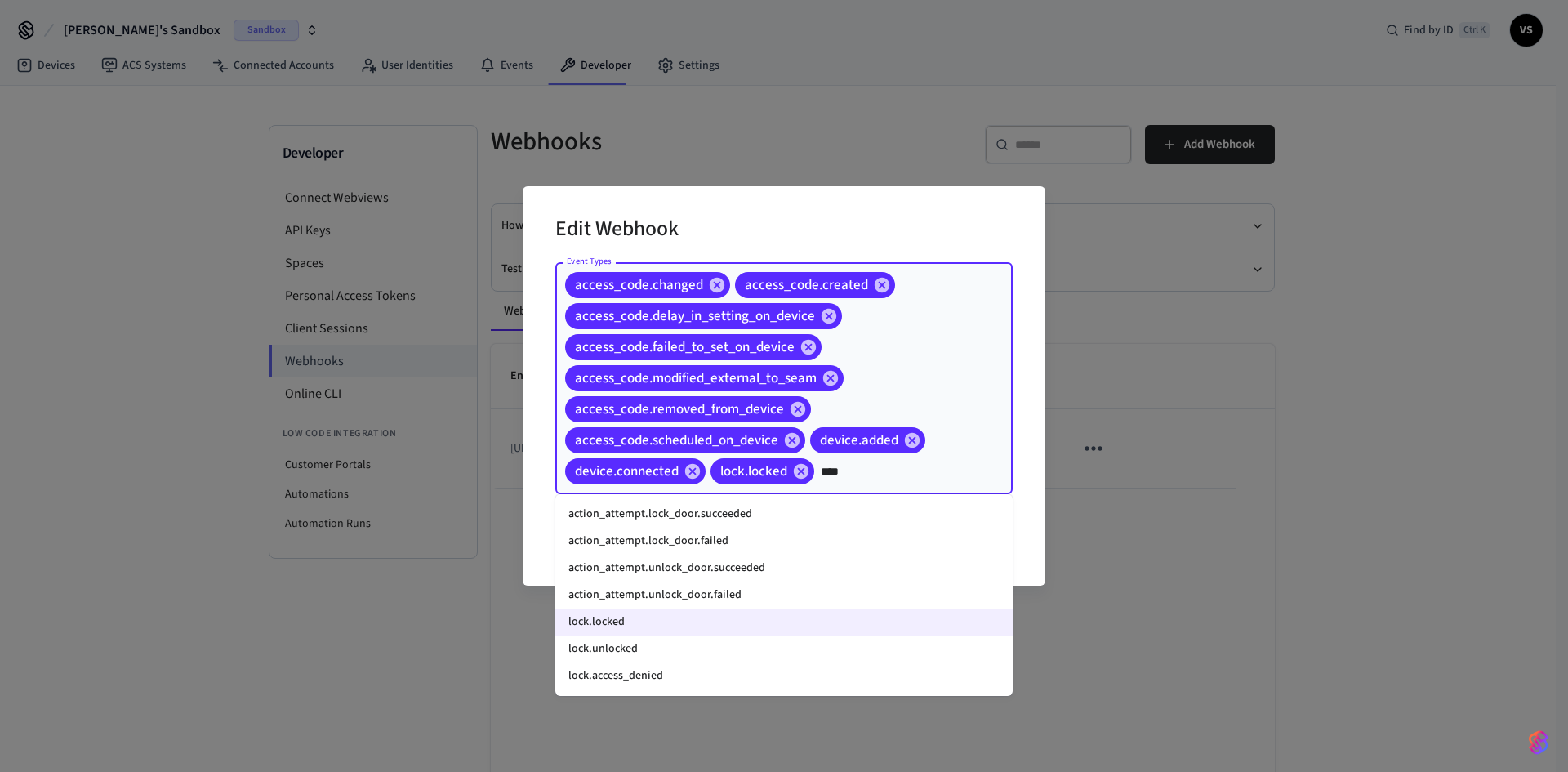
click at [527, 651] on li "lock.unlocked" at bounding box center [784, 649] width 458 height 27
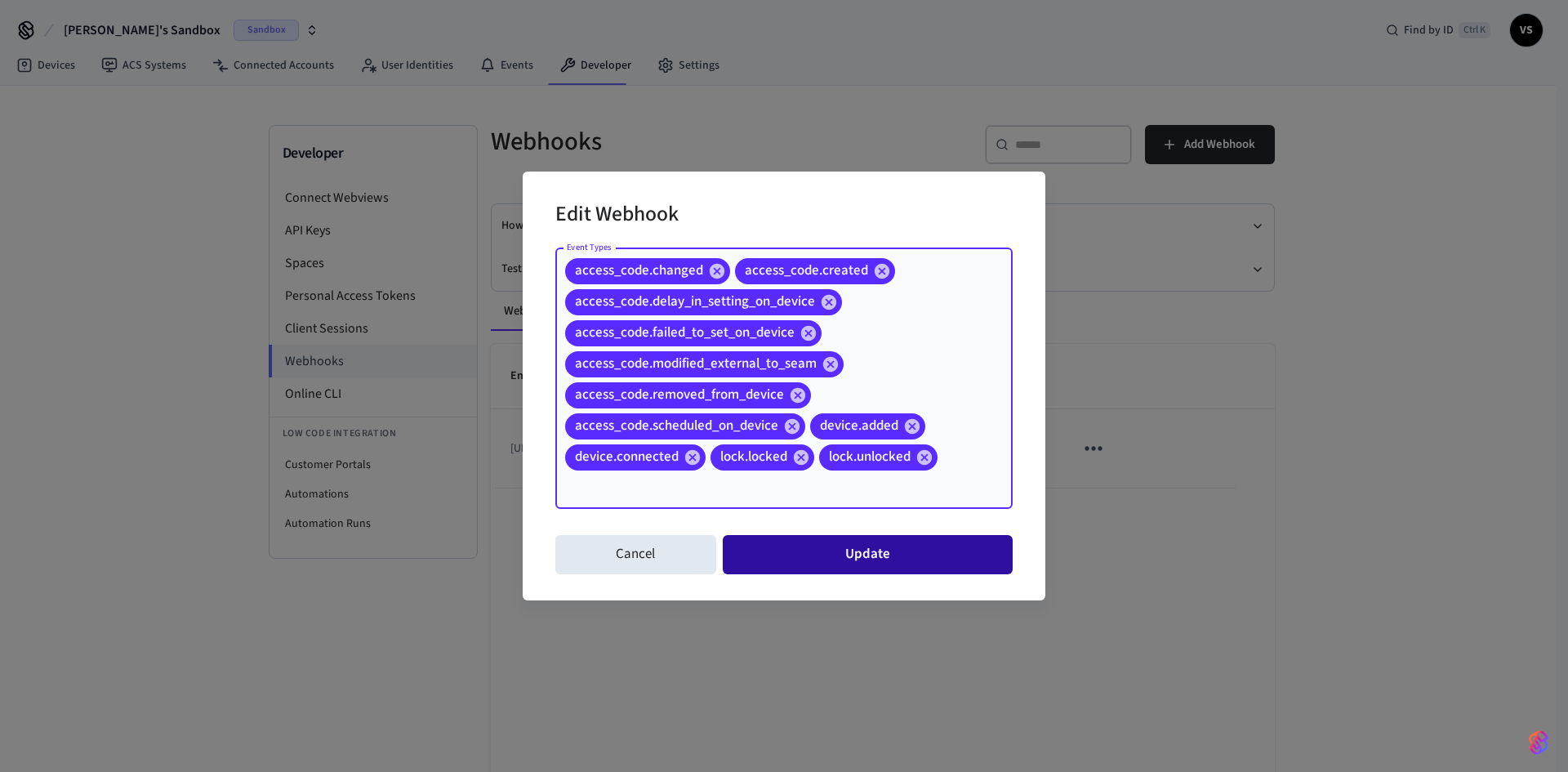
click at [527, 544] on button "Update" at bounding box center [868, 554] width 290 height 39
